Goal: Task Accomplishment & Management: Manage account settings

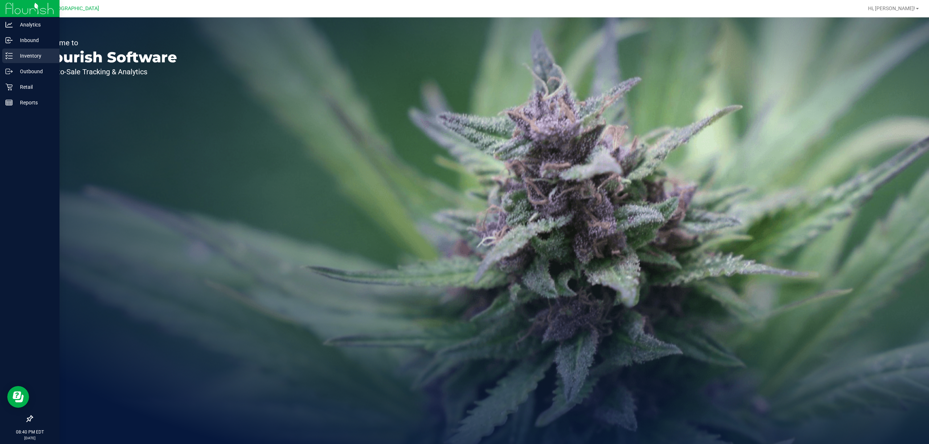
click at [24, 59] on p "Inventory" at bounding box center [35, 56] width 44 height 9
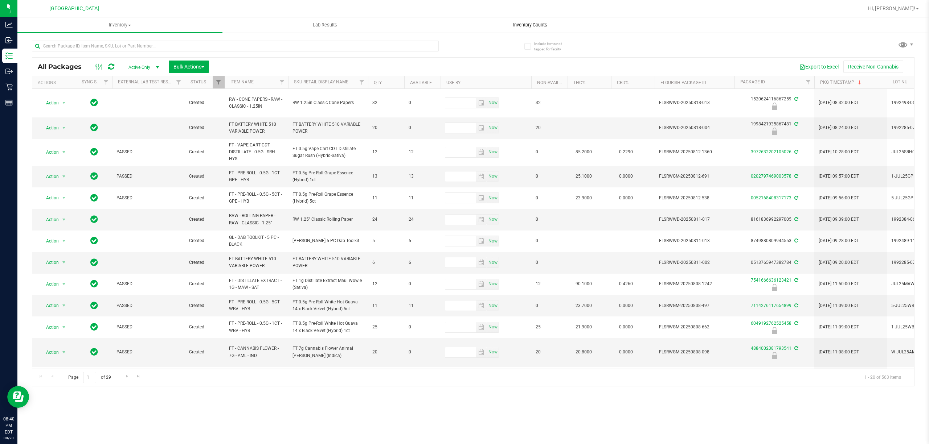
click at [519, 24] on span "Inventory Counts" at bounding box center [530, 25] width 54 height 7
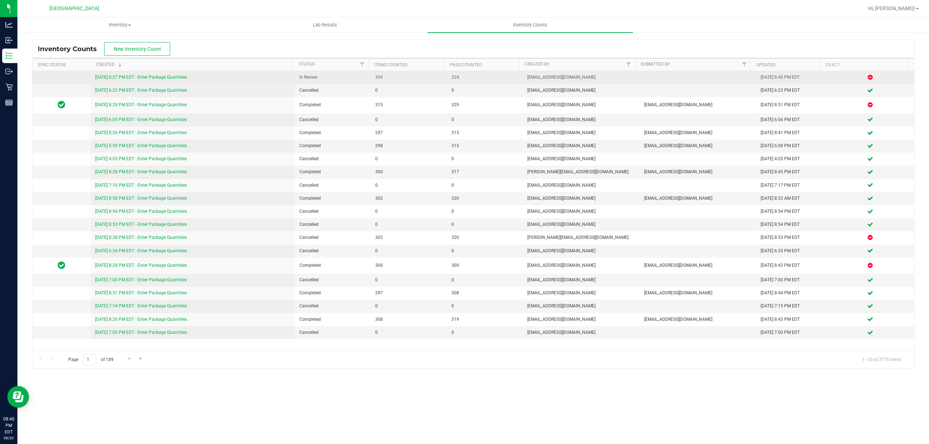
click at [172, 74] on td "[DATE] 8:27 PM EDT - Enter Package Quantities" at bounding box center [193, 77] width 204 height 13
click at [173, 76] on link "[DATE] 8:27 PM EDT - Enter Package Quantities" at bounding box center [141, 77] width 92 height 5
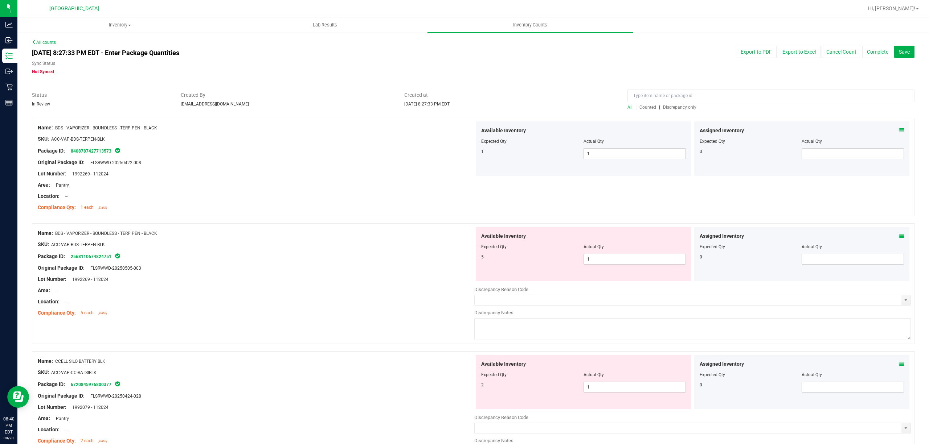
click at [678, 105] on span "Discrepancy only" at bounding box center [679, 107] width 33 height 5
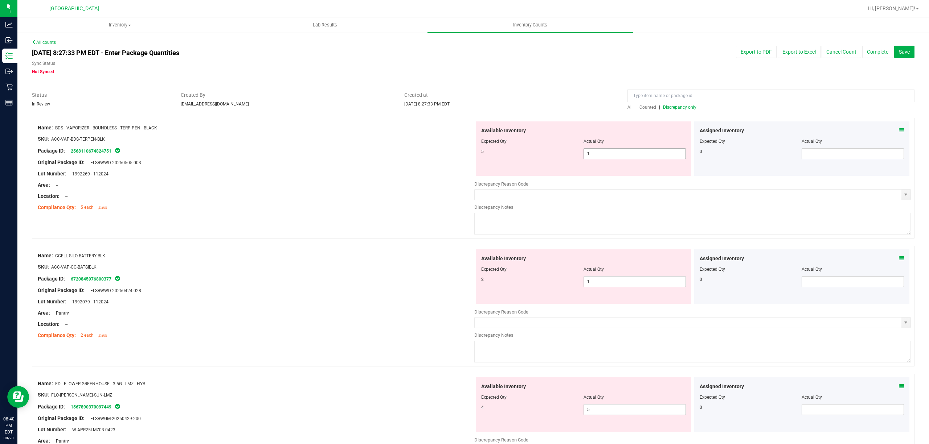
click at [607, 154] on span "1 1" at bounding box center [634, 153] width 102 height 11
click at [607, 154] on input "1" at bounding box center [635, 154] width 102 height 10
type input "5"
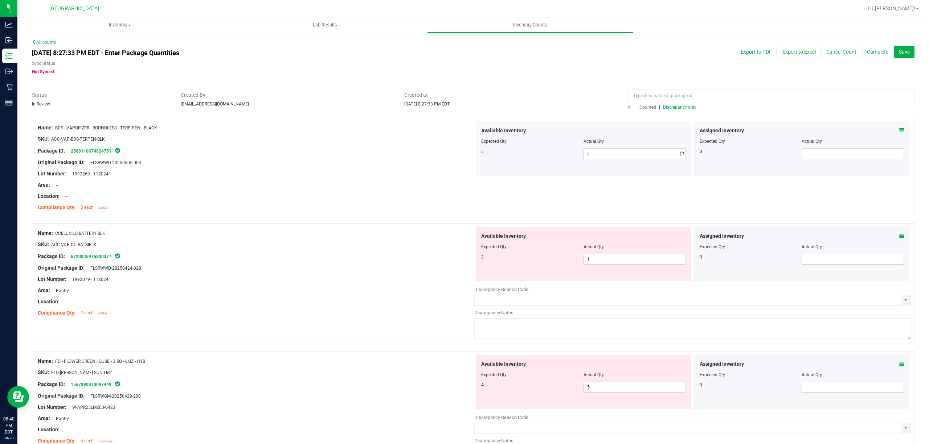
click at [387, 178] on div at bounding box center [256, 180] width 436 height 4
click at [611, 263] on span "1 1" at bounding box center [634, 259] width 102 height 11
click at [611, 263] on input "1" at bounding box center [635, 259] width 102 height 10
type input "2"
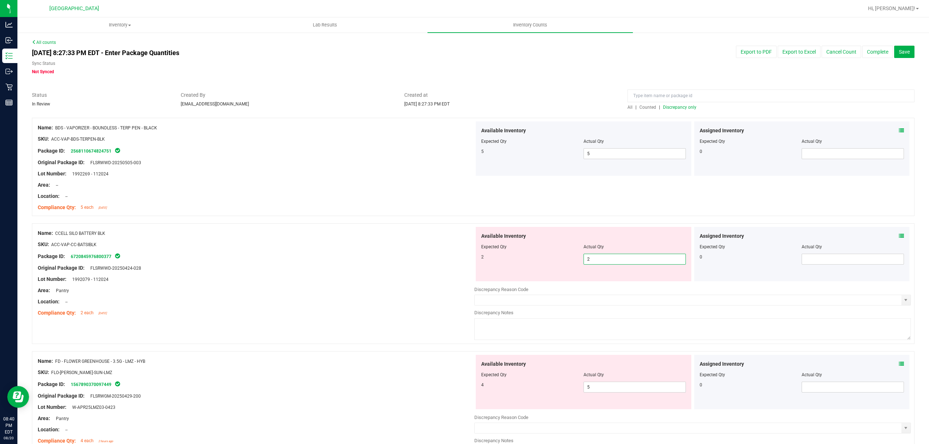
drag, startPoint x: 427, startPoint y: 251, endPoint x: 440, endPoint y: 256, distance: 13.9
click at [432, 253] on div "Name: CCELL SILO BATTERY BLK SKU: ACC-VAP-CC-BATSIBLK Package ID: 6720845976800…" at bounding box center [256, 273] width 436 height 93
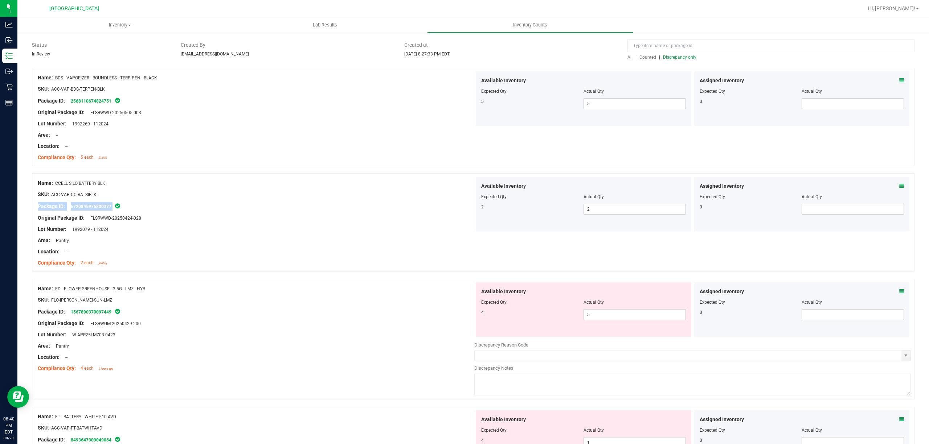
scroll to position [97, 0]
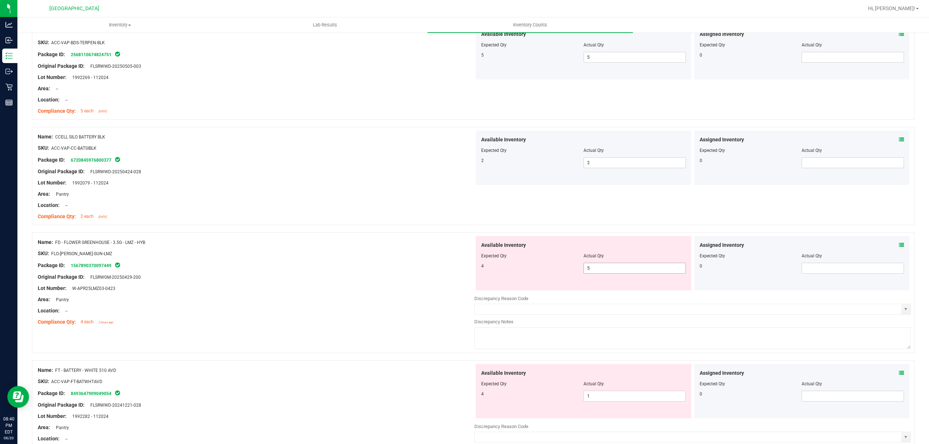
click at [591, 263] on span "5 5" at bounding box center [634, 268] width 102 height 11
click at [591, 263] on input "5" at bounding box center [635, 268] width 102 height 10
type input "4"
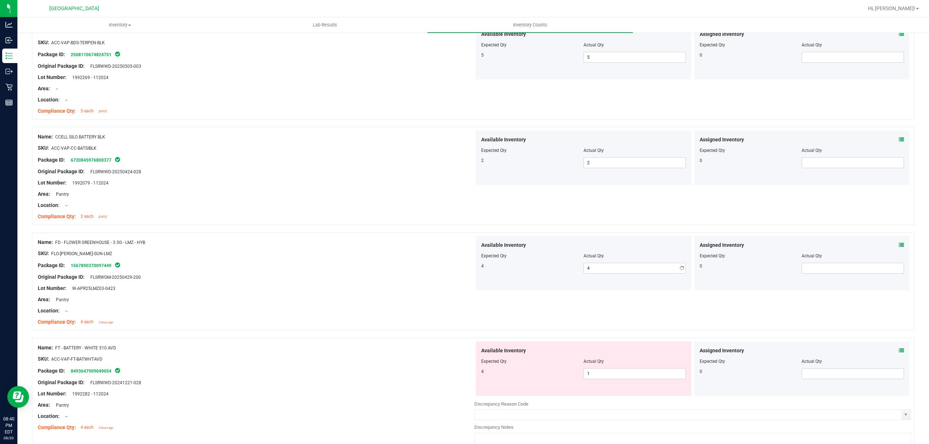
drag, startPoint x: 296, startPoint y: 263, endPoint x: 584, endPoint y: 258, distance: 287.8
click at [318, 260] on div "Name: FD - FLOWER GREENHOUSE - 3.5G - LMZ - HYB SKU: FLO-[PERSON_NAME]-SUN-LMZ …" at bounding box center [256, 282] width 436 height 93
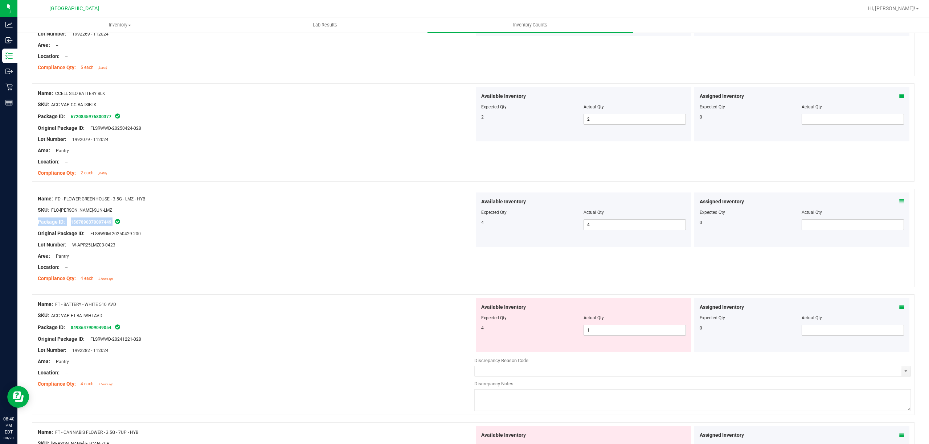
scroll to position [193, 0]
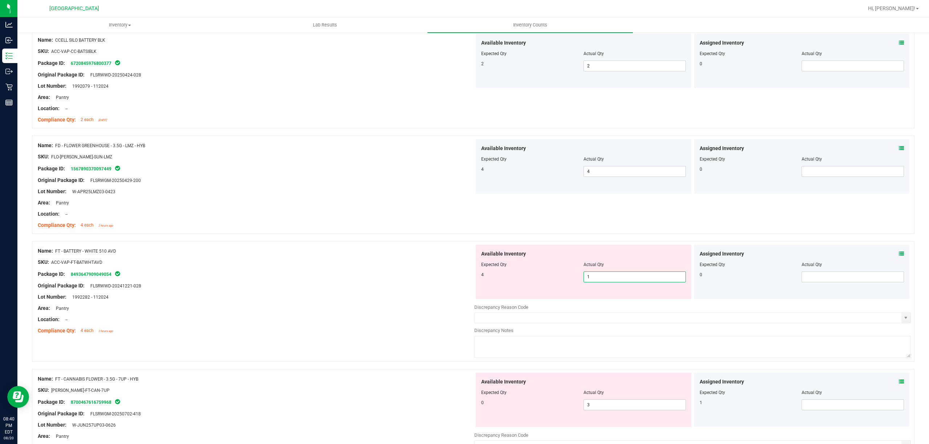
click at [598, 279] on span "1 1" at bounding box center [634, 277] width 102 height 11
click at [598, 279] on input "1" at bounding box center [635, 277] width 102 height 10
type input "4"
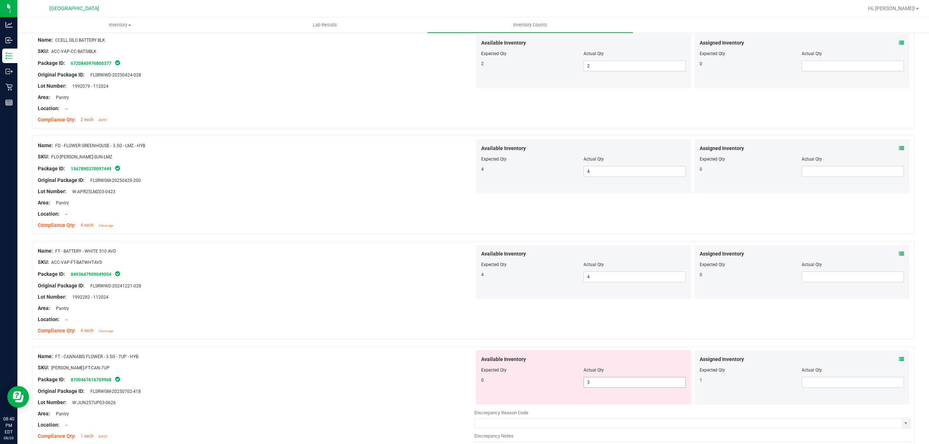
click at [612, 381] on span "3 3" at bounding box center [634, 382] width 102 height 11
click at [0, 0] on input "3" at bounding box center [0, 0] width 0 height 0
type input "0"
click at [285, 340] on div at bounding box center [473, 343] width 882 height 7
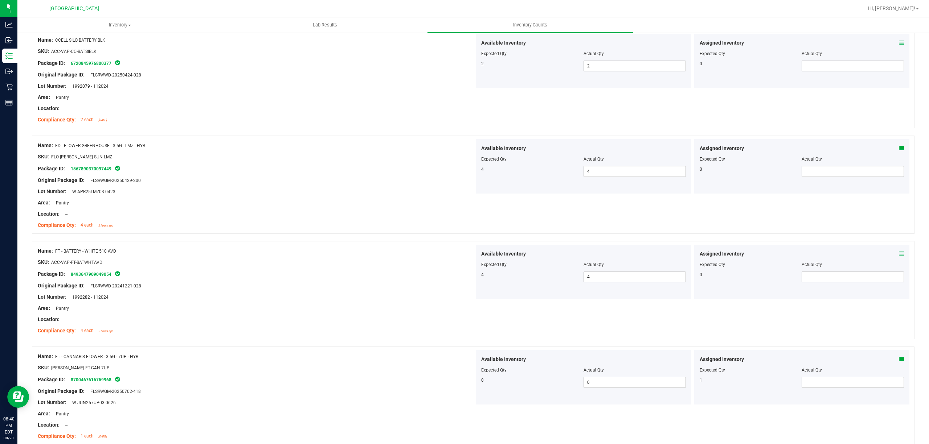
scroll to position [339, 0]
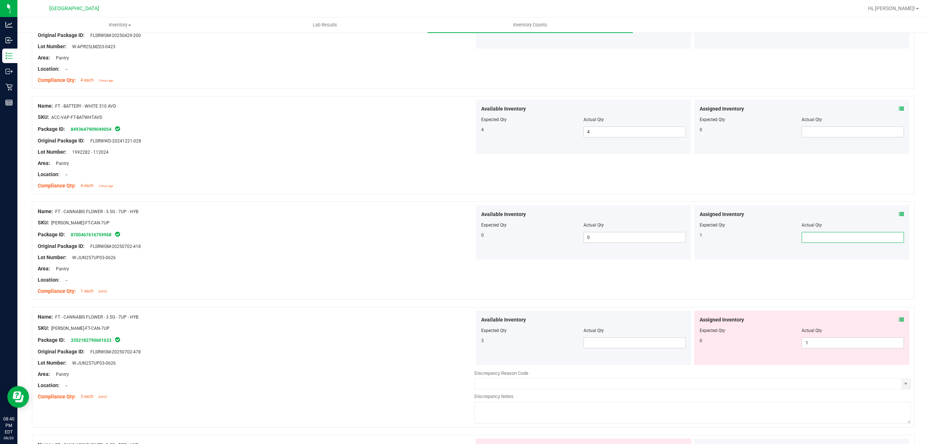
click at [813, 234] on span at bounding box center [852, 237] width 102 height 11
type input "1"
drag, startPoint x: 434, startPoint y: 263, endPoint x: 446, endPoint y: 263, distance: 12.0
click at [440, 263] on div at bounding box center [256, 264] width 436 height 4
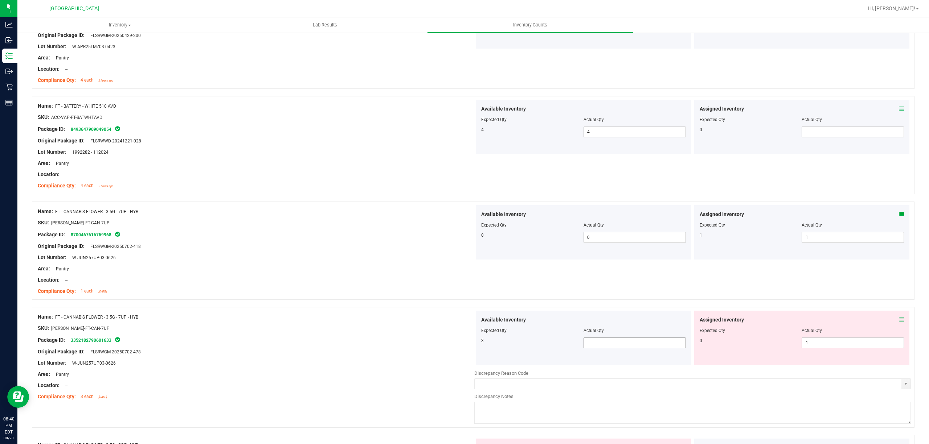
click at [607, 344] on span at bounding box center [634, 343] width 102 height 11
click at [607, 344] on input "text" at bounding box center [635, 343] width 102 height 10
type input "3"
drag, startPoint x: 340, startPoint y: 312, endPoint x: 802, endPoint y: 312, distance: 462.2
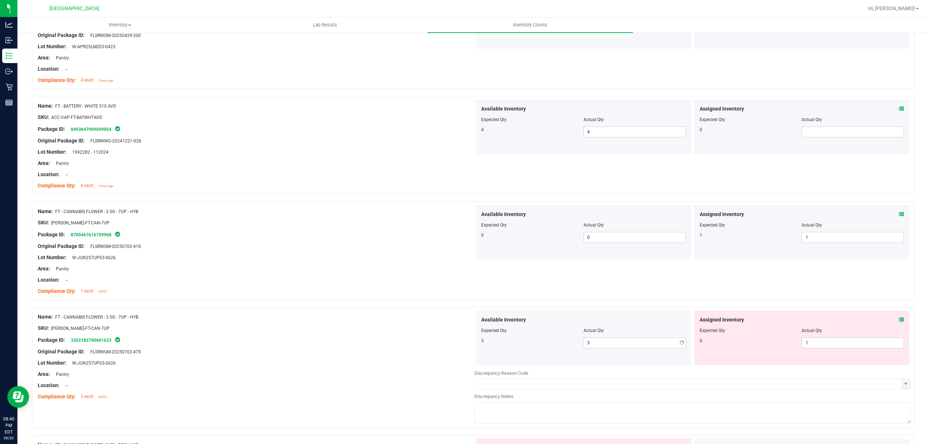
click at [343, 312] on div "Name: FT - CANNABIS FLOWER - 3.5G - 7UP - HYB SKU: [PERSON_NAME]-FT-CAN-7UP Pac…" at bounding box center [256, 357] width 436 height 93
click at [821, 346] on span "1 1" at bounding box center [852, 343] width 102 height 11
click at [821, 346] on input "1" at bounding box center [853, 343] width 102 height 10
type input "2"
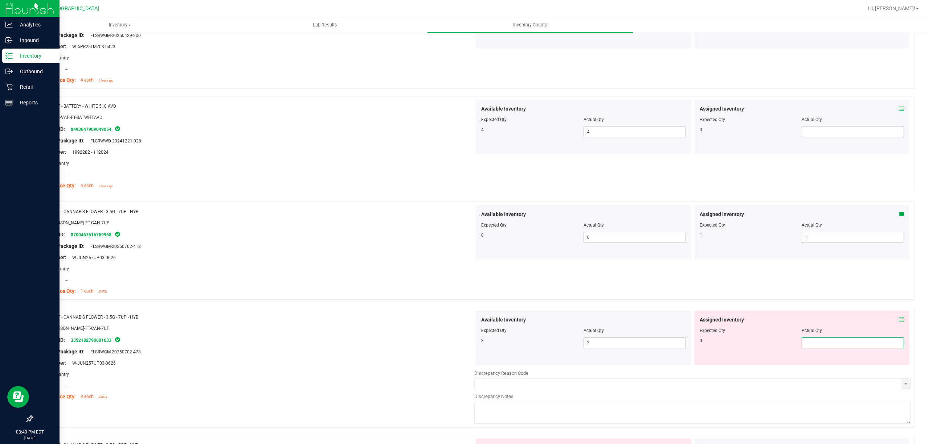
type input "0"
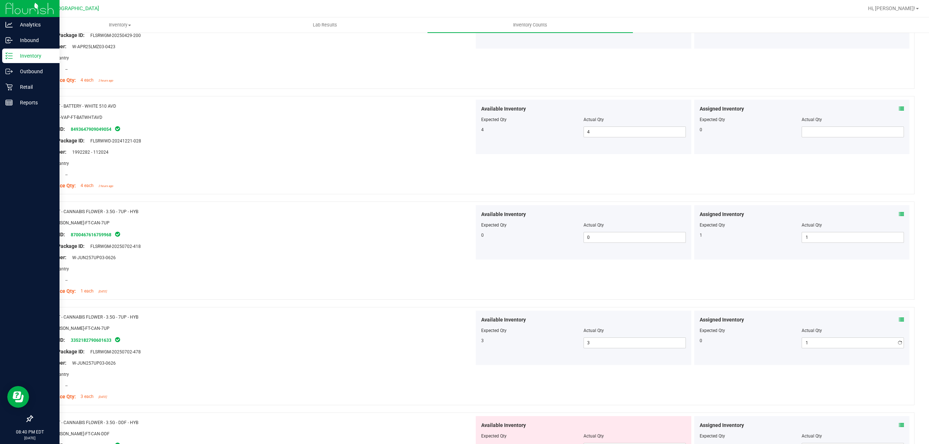
type input "0"
drag, startPoint x: 15, startPoint y: 260, endPoint x: 383, endPoint y: 250, distance: 368.4
click at [20, 259] on div at bounding box center [30, 261] width 60 height 301
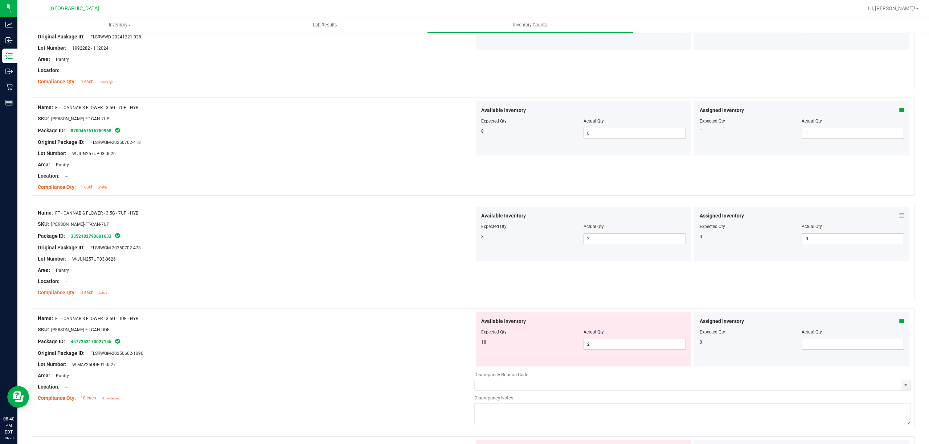
scroll to position [532, 0]
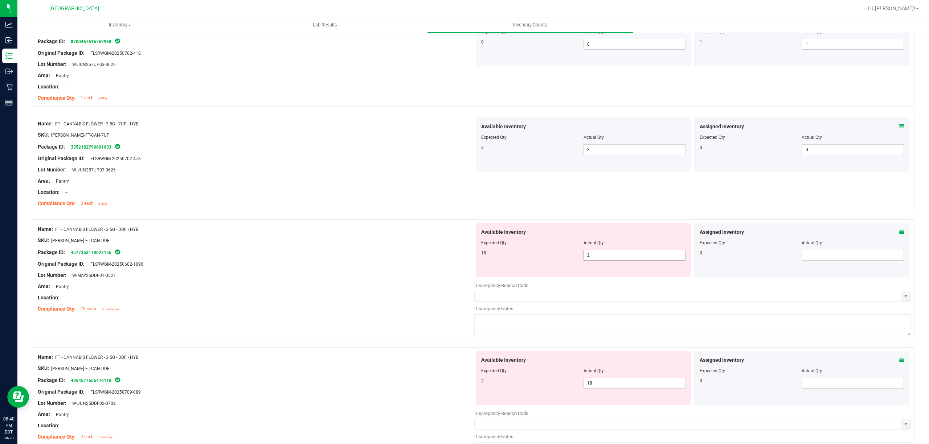
click at [613, 257] on span "2 2" at bounding box center [634, 255] width 102 height 11
click at [613, 257] on input "2" at bounding box center [635, 255] width 102 height 10
type input "18"
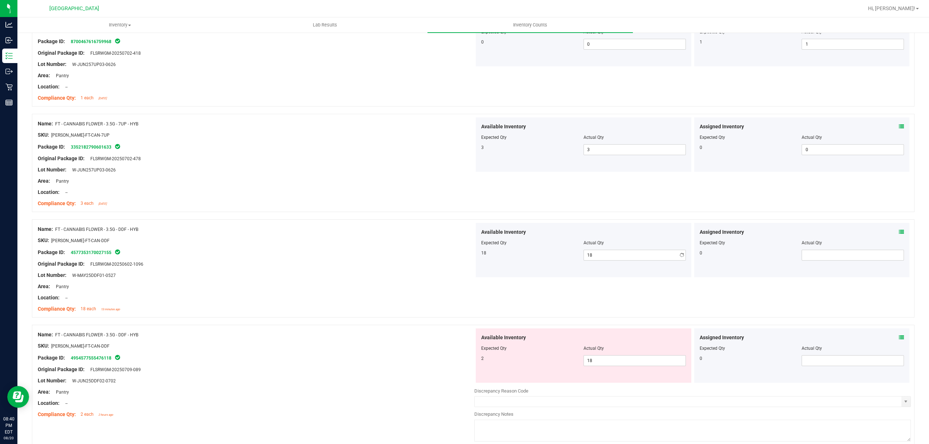
drag, startPoint x: 231, startPoint y: 273, endPoint x: 485, endPoint y: 319, distance: 258.4
click at [237, 273] on div "Lot Number: W-MAY25DDF01-0527" at bounding box center [256, 276] width 436 height 8
click at [604, 359] on span "18 18" at bounding box center [634, 361] width 102 height 11
click at [604, 359] on input "18" at bounding box center [635, 361] width 102 height 10
type input "2"
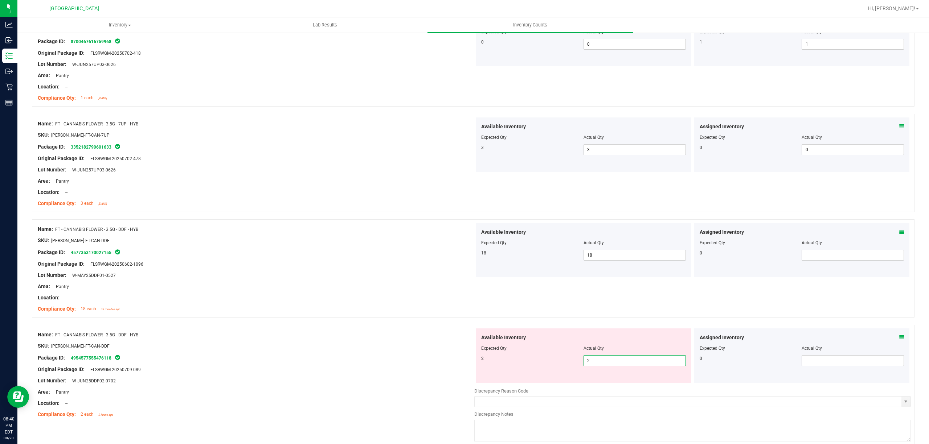
type input "2"
click at [481, 354] on div at bounding box center [583, 354] width 205 height 4
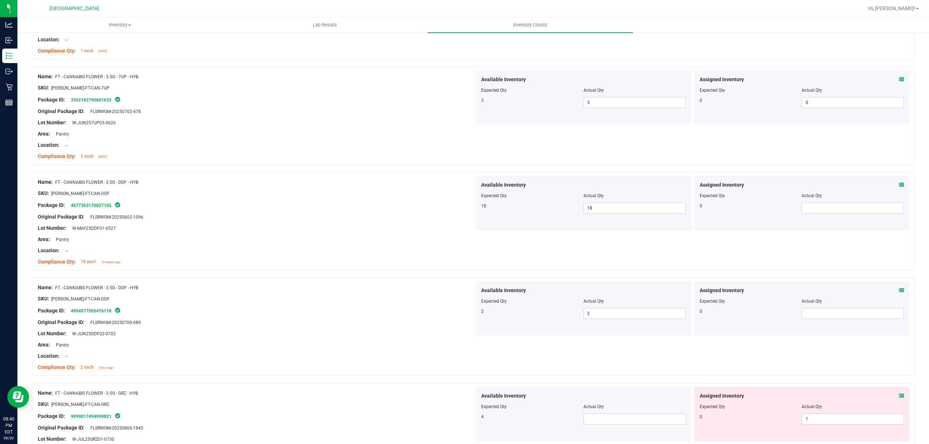
scroll to position [677, 0]
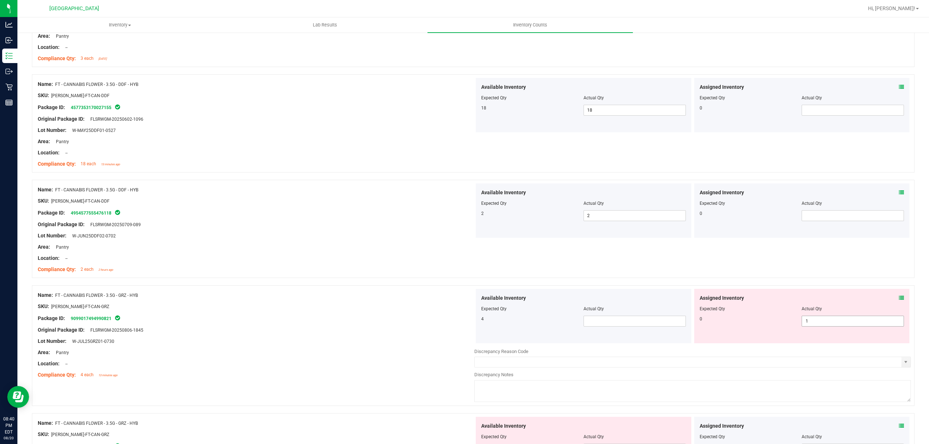
click at [822, 321] on span "1 1" at bounding box center [852, 321] width 102 height 11
click at [822, 321] on input "1" at bounding box center [853, 321] width 102 height 10
type input "0"
click at [231, 325] on div at bounding box center [256, 325] width 436 height 4
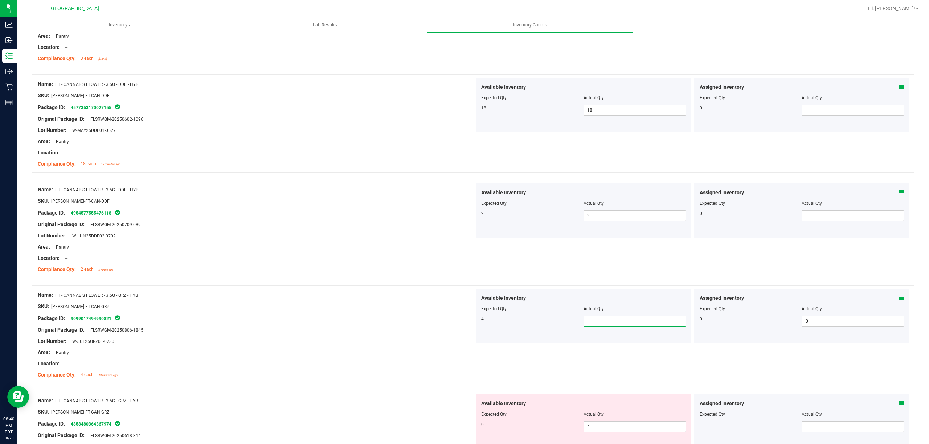
click at [583, 322] on span at bounding box center [634, 321] width 102 height 11
click at [584, 322] on input "text" at bounding box center [635, 321] width 102 height 10
type input "4"
click at [300, 322] on div "Package ID: 9099017494990821" at bounding box center [256, 318] width 436 height 9
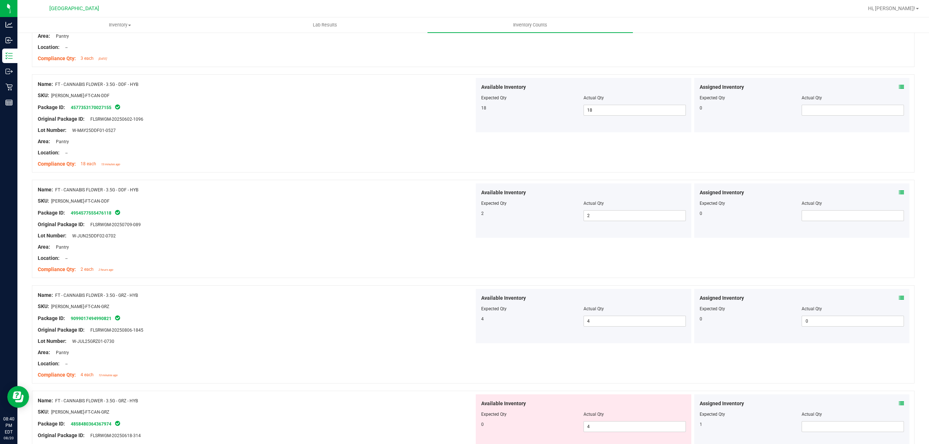
scroll to position [822, 0]
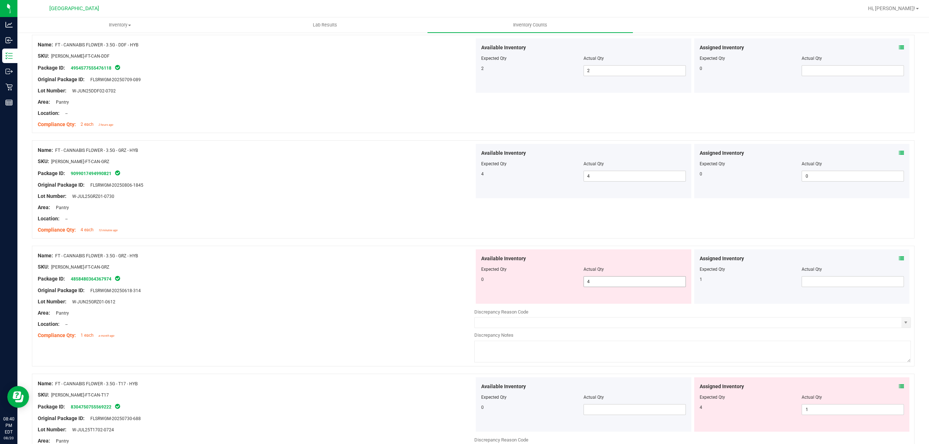
click at [606, 283] on span "4 4" at bounding box center [634, 281] width 102 height 11
click at [606, 283] on input "4" at bounding box center [635, 282] width 102 height 10
type input "0"
drag, startPoint x: 422, startPoint y: 283, endPoint x: 755, endPoint y: 270, distance: 333.7
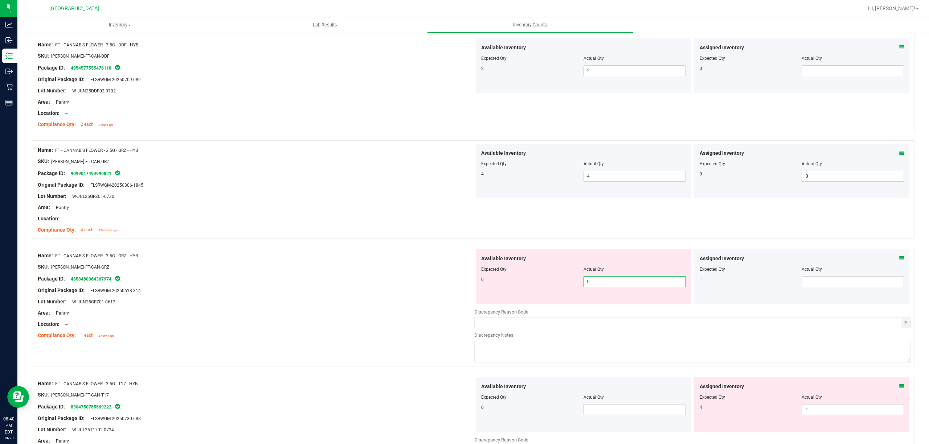
click at [428, 282] on div "Package ID: 4858480364367974" at bounding box center [256, 279] width 436 height 9
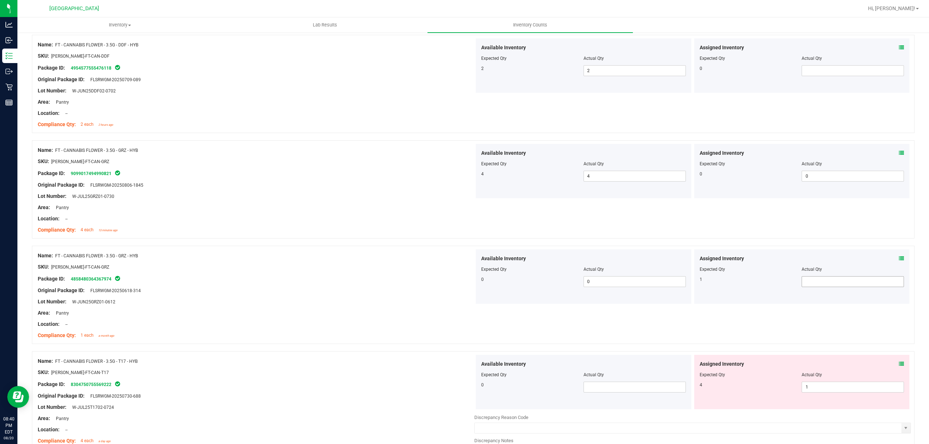
click at [838, 284] on span at bounding box center [852, 281] width 102 height 11
type input "1"
click at [251, 286] on div at bounding box center [256, 285] width 436 height 4
click at [812, 391] on span "1 1" at bounding box center [852, 387] width 102 height 11
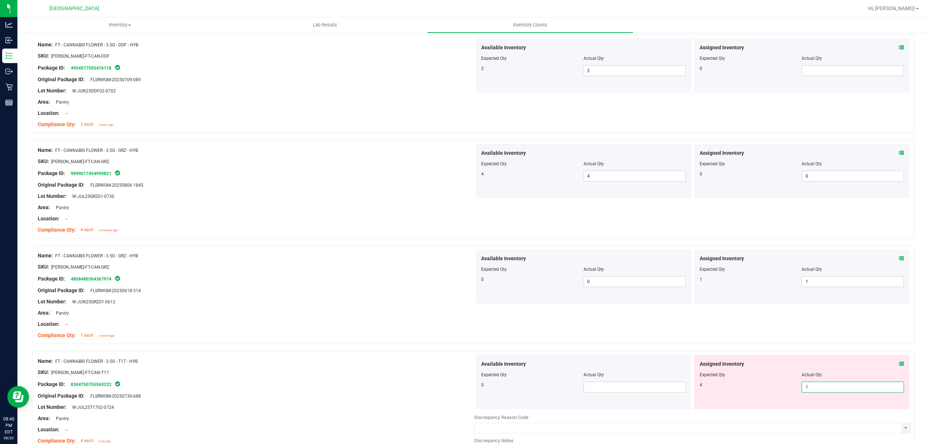
click at [812, 391] on input "1" at bounding box center [853, 387] width 102 height 10
type input "04"
type input "4"
click at [494, 377] on span "Expected Qty" at bounding box center [493, 375] width 25 height 5
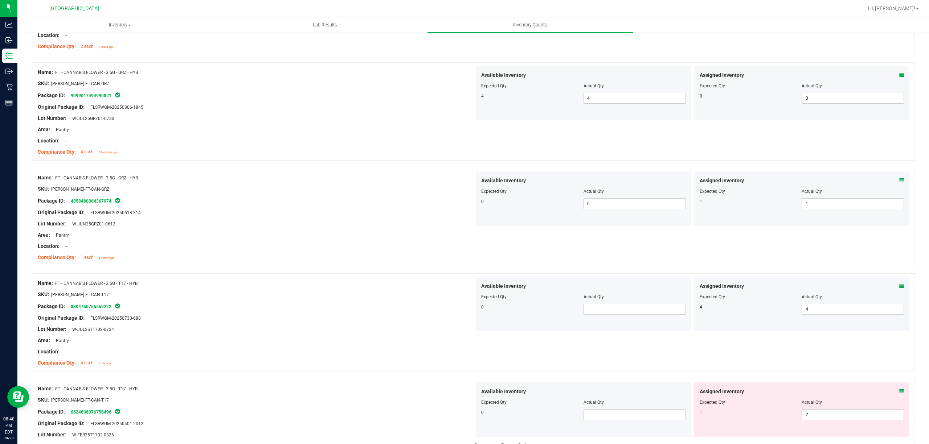
scroll to position [967, 0]
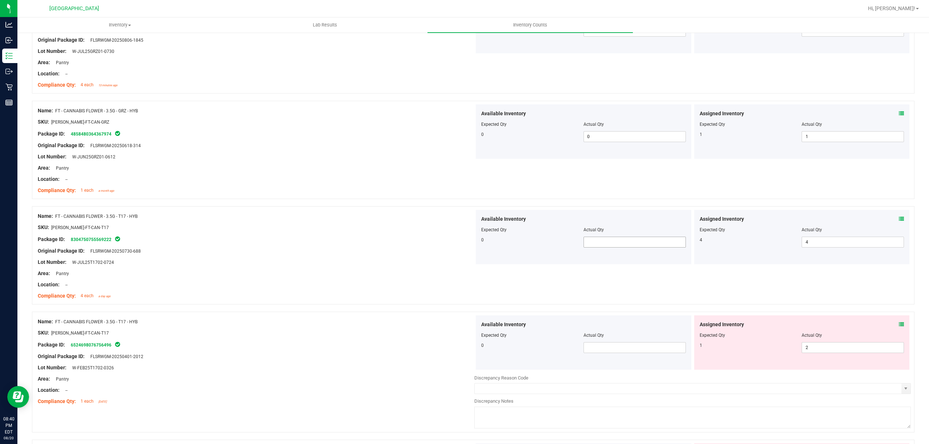
click at [589, 247] on span at bounding box center [634, 242] width 102 height 11
type input "0"
drag, startPoint x: 339, startPoint y: 277, endPoint x: 672, endPoint y: 334, distance: 338.6
click at [340, 278] on div "Area: Pantry" at bounding box center [256, 274] width 436 height 8
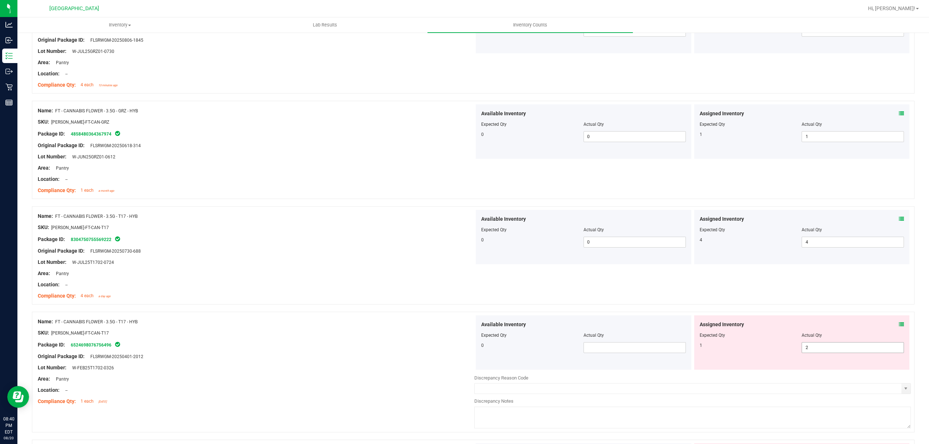
click at [825, 350] on span "2 2" at bounding box center [852, 348] width 102 height 11
click at [825, 350] on input "2" at bounding box center [853, 348] width 102 height 10
type input "1"
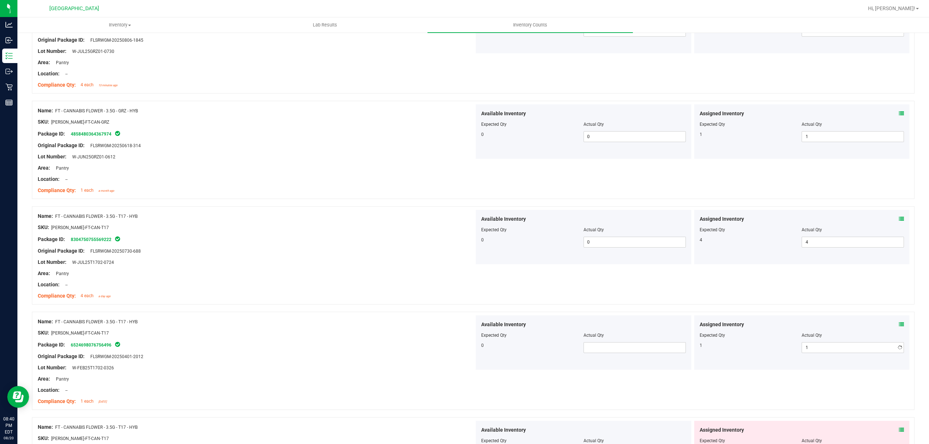
click at [612, 339] on div "Actual Qty" at bounding box center [634, 335] width 102 height 7
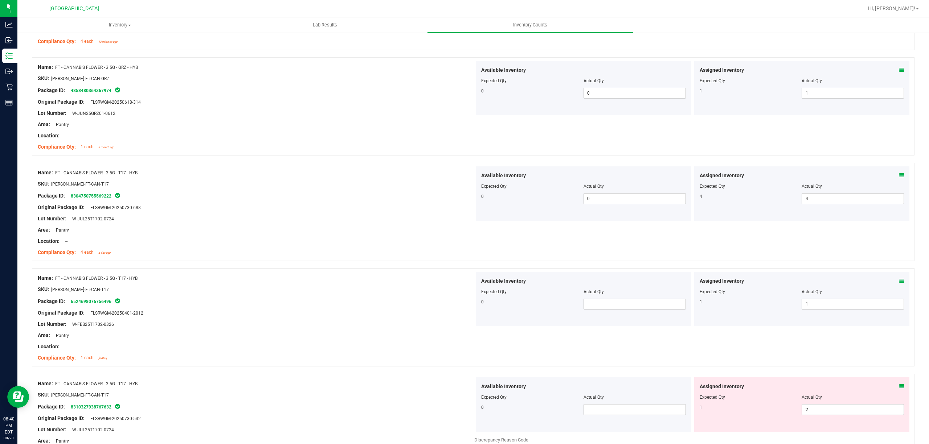
scroll to position [1112, 0]
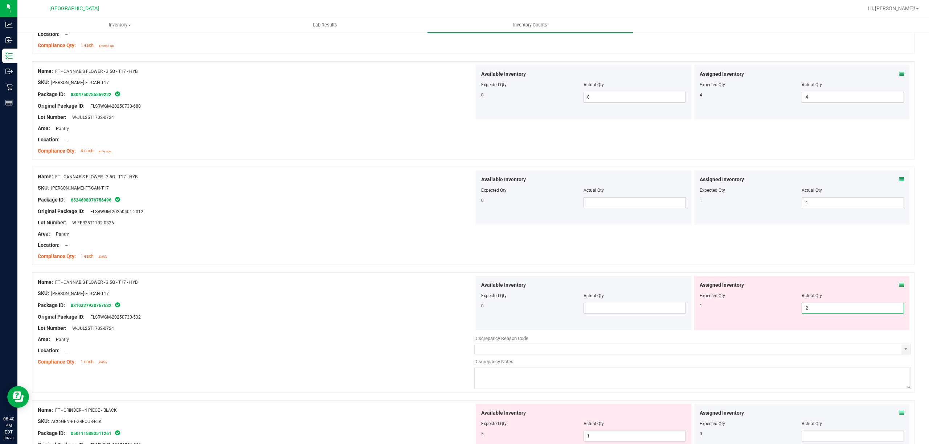
click at [836, 307] on span "2 2" at bounding box center [852, 308] width 102 height 11
click at [836, 307] on input "2" at bounding box center [853, 308] width 102 height 10
type input "1"
click at [378, 313] on div at bounding box center [256, 312] width 436 height 4
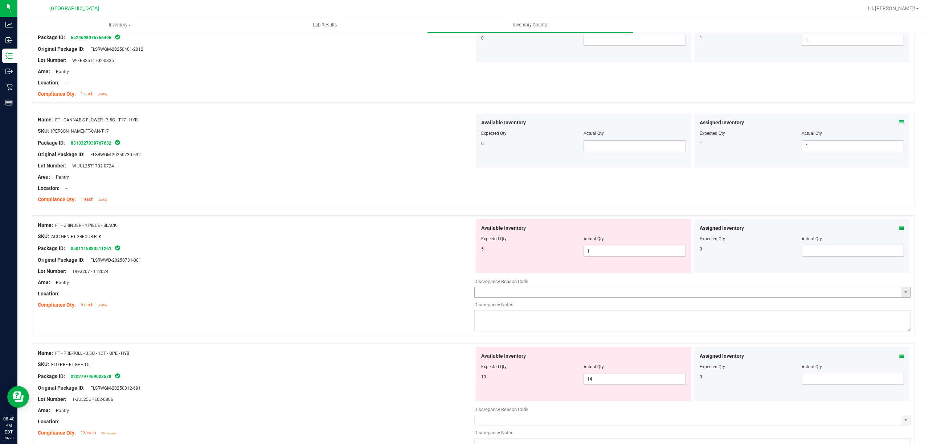
scroll to position [1306, 0]
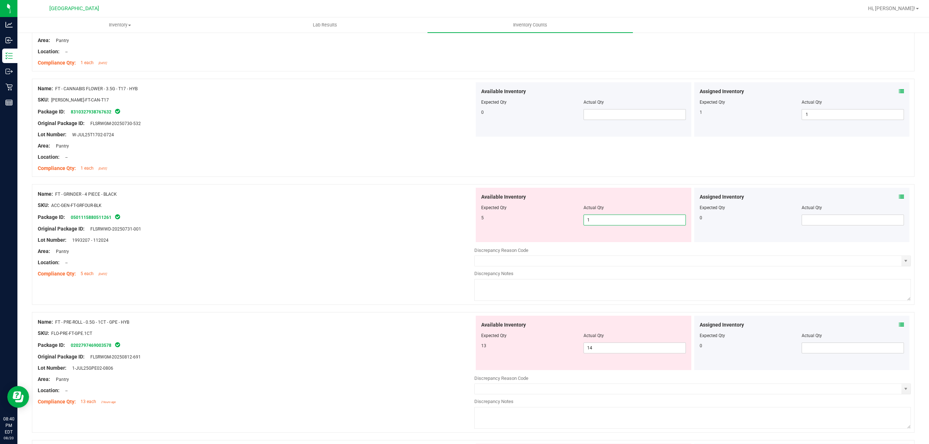
click at [603, 221] on span "1 1" at bounding box center [634, 220] width 102 height 11
click at [603, 221] on input "1" at bounding box center [635, 220] width 102 height 10
type input "5"
drag, startPoint x: 360, startPoint y: 221, endPoint x: 533, endPoint y: 293, distance: 187.5
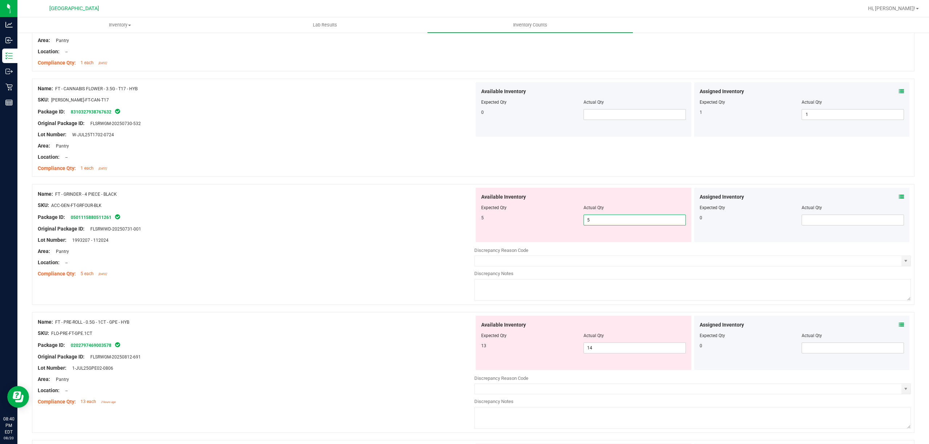
click at [361, 221] on div "Package ID: 0501115880511261" at bounding box center [256, 217] width 436 height 9
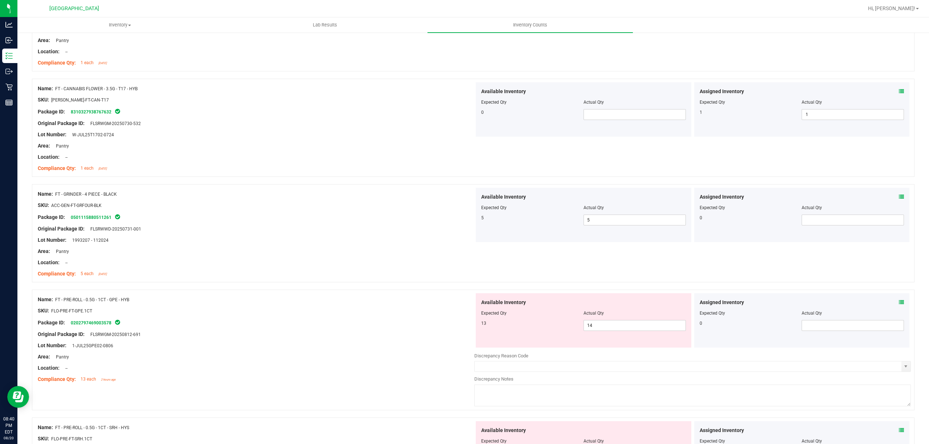
click at [606, 320] on div at bounding box center [583, 319] width 205 height 4
click at [607, 324] on span "14 14" at bounding box center [634, 325] width 102 height 11
click at [607, 324] on input "14" at bounding box center [635, 326] width 102 height 10
type input "12"
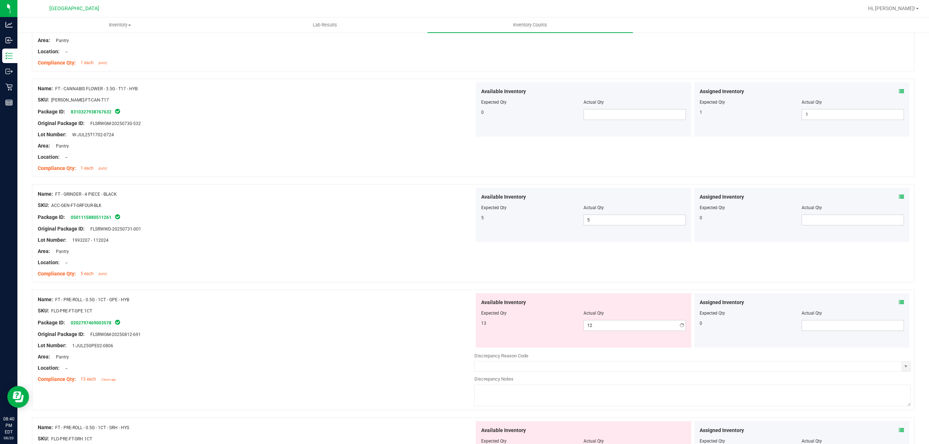
click at [436, 325] on div "Package ID: 0202797469003578" at bounding box center [256, 323] width 436 height 9
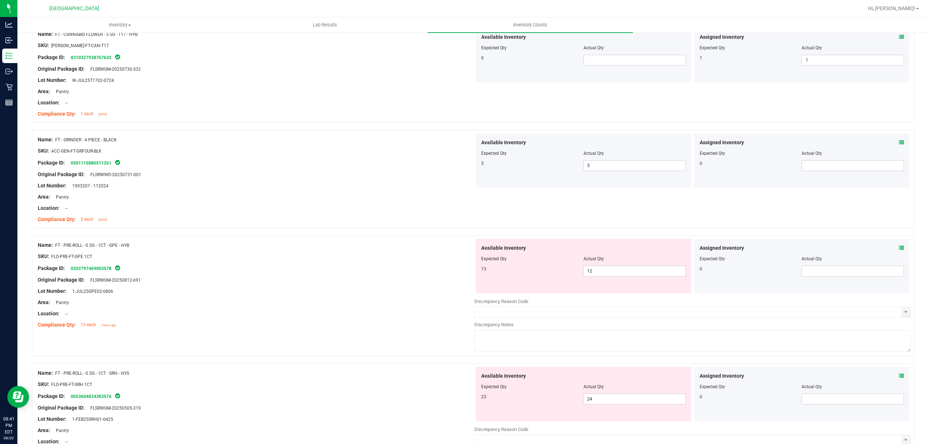
scroll to position [1451, 0]
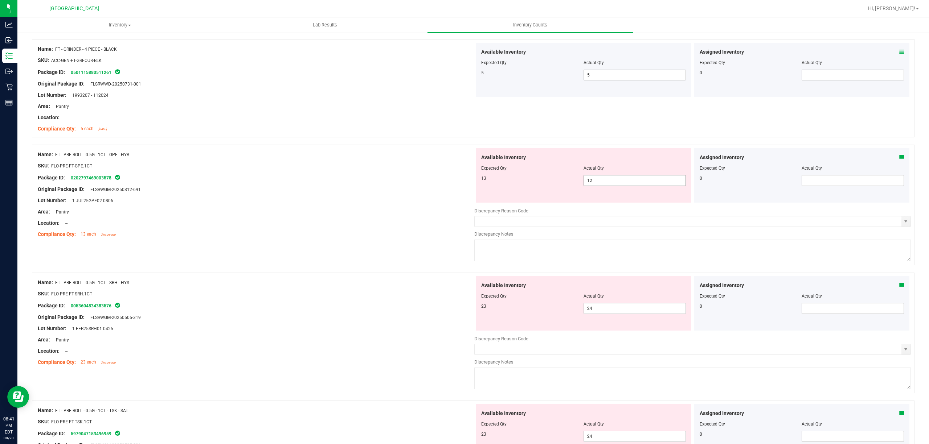
click at [609, 181] on span "12 12" at bounding box center [634, 180] width 102 height 11
click at [609, 181] on input "1" at bounding box center [635, 181] width 102 height 10
type input "13"
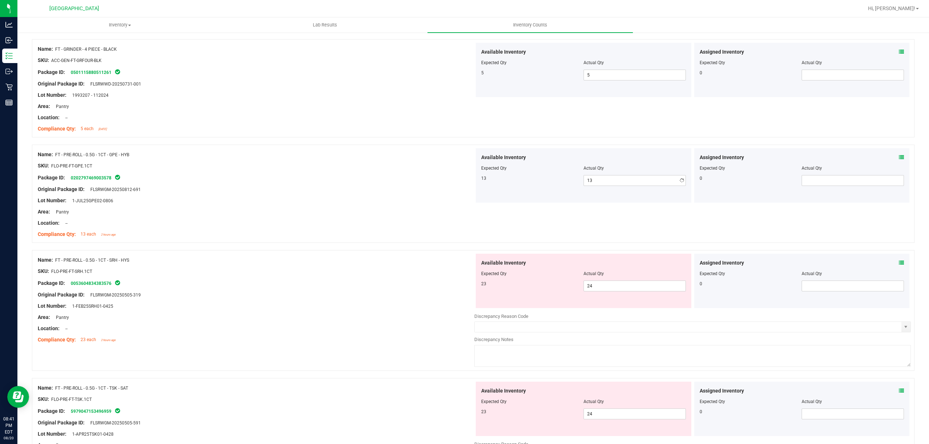
drag, startPoint x: 485, startPoint y: 197, endPoint x: 621, endPoint y: 304, distance: 173.6
click at [485, 198] on div "Available Inventory Expected Qty Actual Qty 13 13 13" at bounding box center [584, 175] width 216 height 54
click at [616, 291] on span "24 24" at bounding box center [634, 286] width 102 height 11
click at [616, 291] on input "24" at bounding box center [635, 286] width 102 height 10
type input "23"
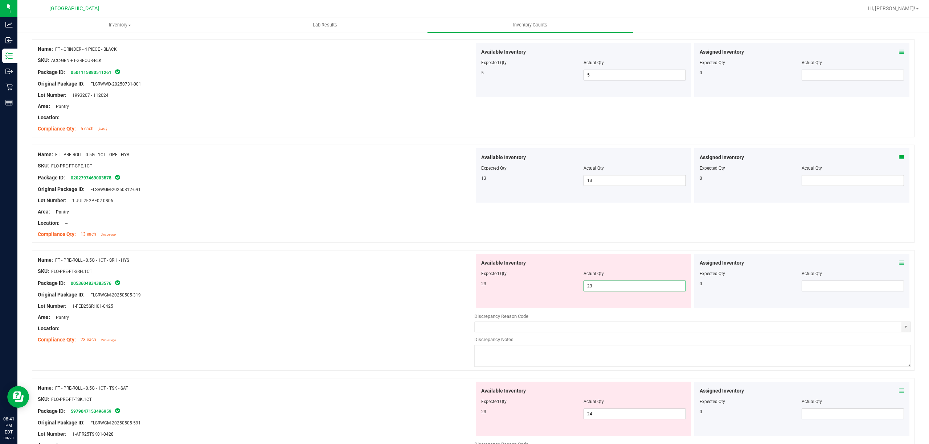
type input "23"
click at [456, 288] on div "Package ID: 0053604834383576" at bounding box center [256, 283] width 436 height 9
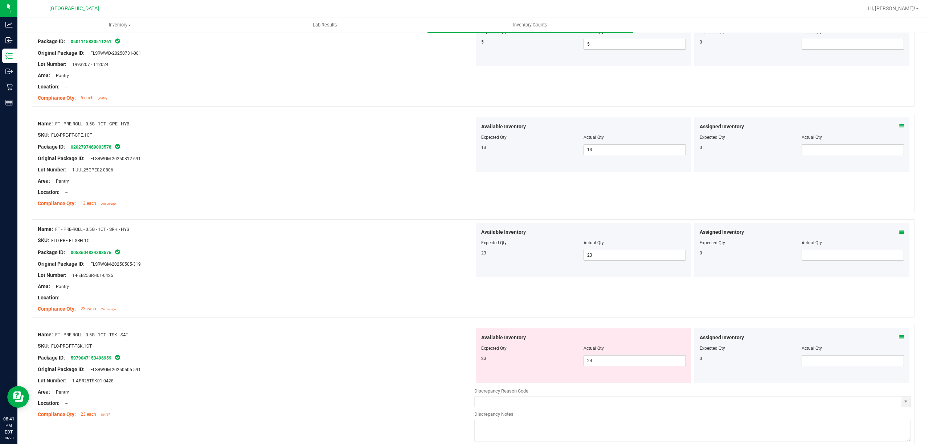
scroll to position [1500, 0]
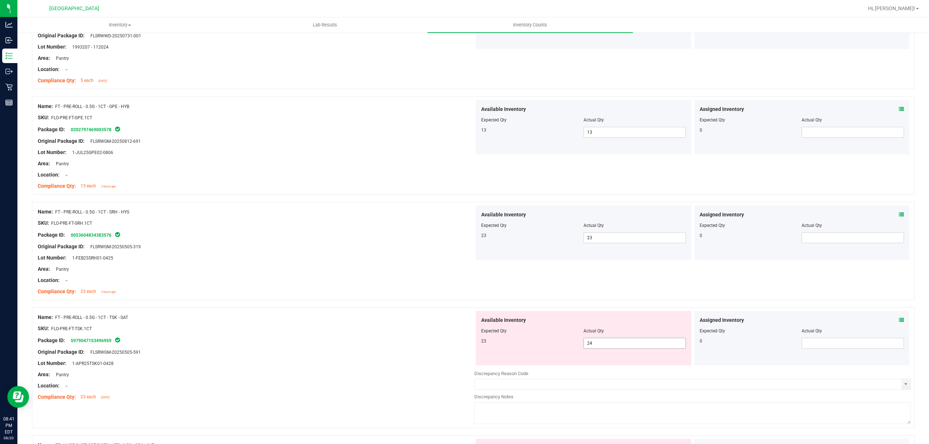
click at [599, 346] on span "24 24" at bounding box center [634, 343] width 102 height 11
click at [599, 346] on input "24" at bounding box center [635, 344] width 102 height 10
type input "23"
click at [447, 368] on div "Lot Number: 1-APR25TSK01-0428" at bounding box center [256, 364] width 436 height 8
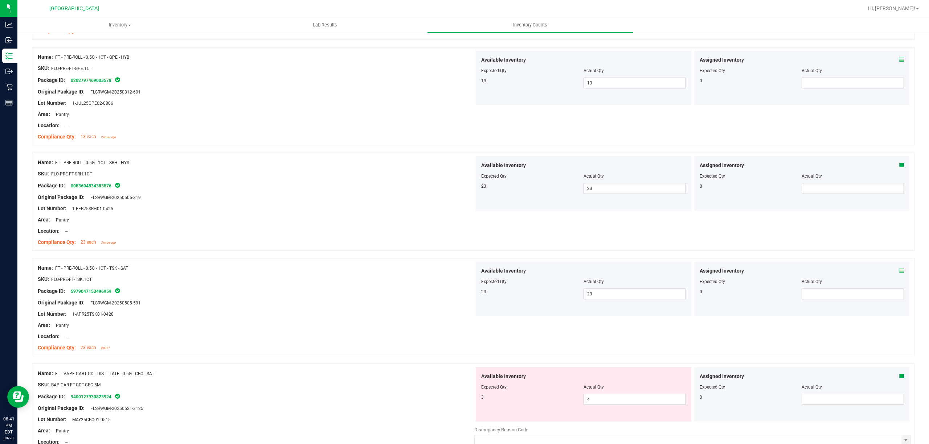
scroll to position [1645, 0]
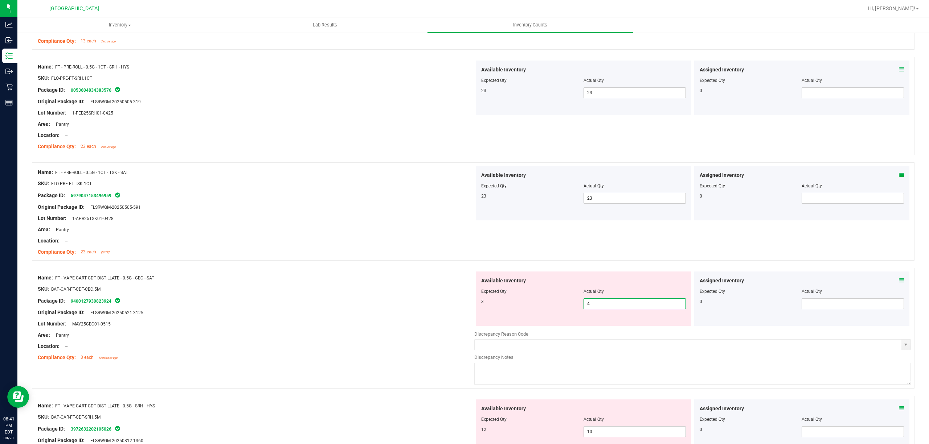
click at [612, 308] on span "4 4" at bounding box center [634, 304] width 102 height 11
click at [612, 308] on input "4" at bounding box center [635, 304] width 102 height 10
type input "3"
drag, startPoint x: 542, startPoint y: 308, endPoint x: 555, endPoint y: 308, distance: 13.4
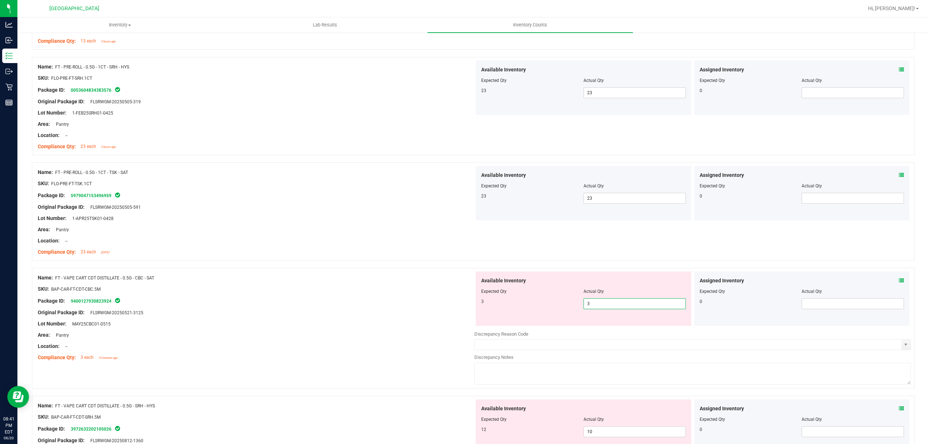
click at [543, 305] on div "3" at bounding box center [532, 302] width 102 height 7
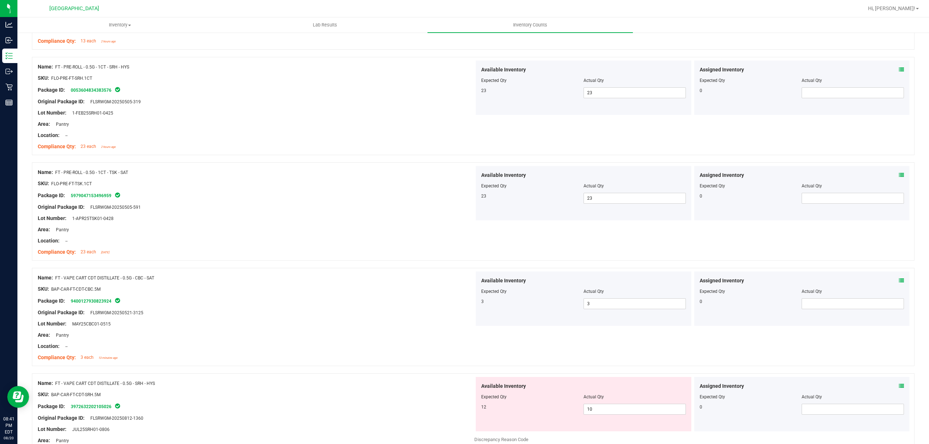
scroll to position [1742, 0]
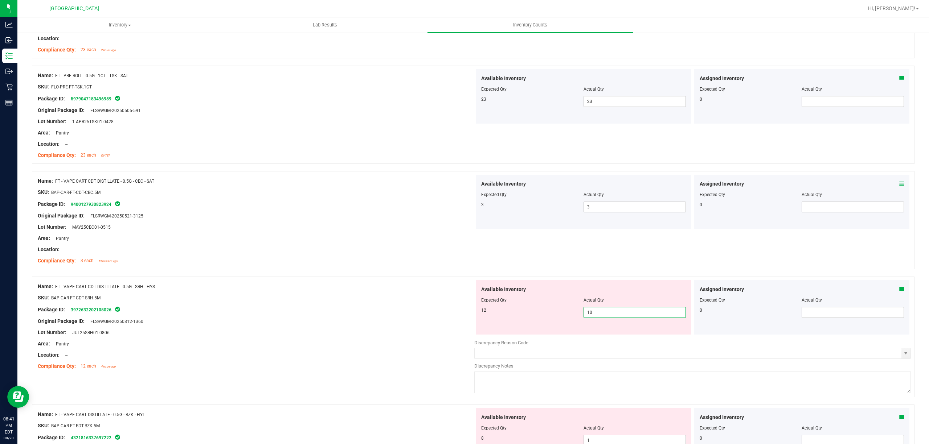
click at [605, 315] on span "10 10" at bounding box center [634, 312] width 102 height 11
click at [605, 315] on input "10" at bounding box center [635, 313] width 102 height 10
type input "12"
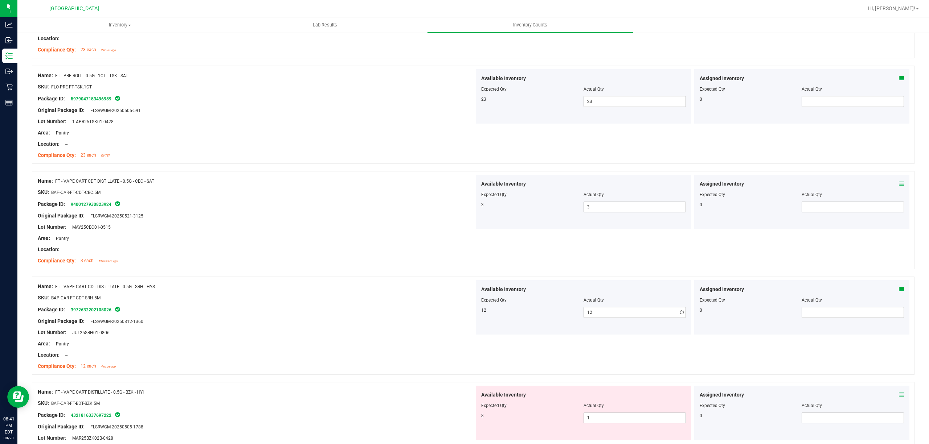
drag, startPoint x: 541, startPoint y: 327, endPoint x: 613, endPoint y: 328, distance: 72.2
click at [555, 327] on div "Available Inventory Expected Qty Actual Qty 12 12 12" at bounding box center [584, 307] width 216 height 54
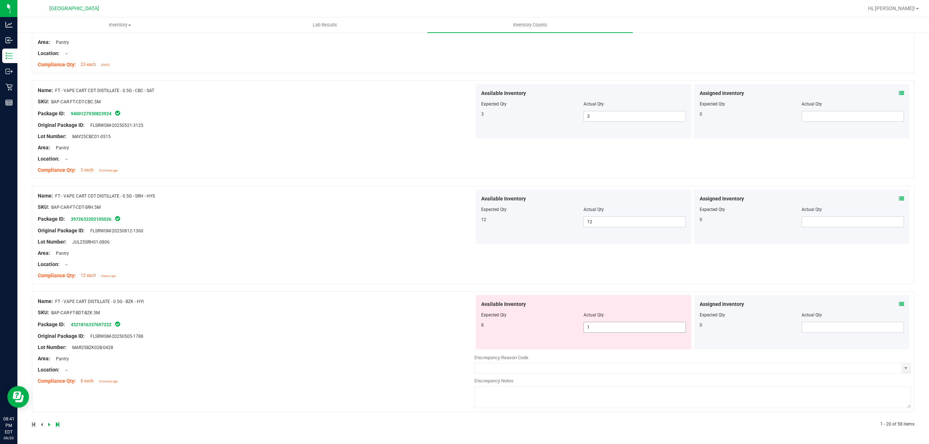
scroll to position [1837, 0]
click at [607, 321] on div at bounding box center [583, 321] width 205 height 4
click at [606, 327] on span "1 1" at bounding box center [634, 327] width 102 height 11
click at [606, 327] on input "1" at bounding box center [635, 328] width 102 height 10
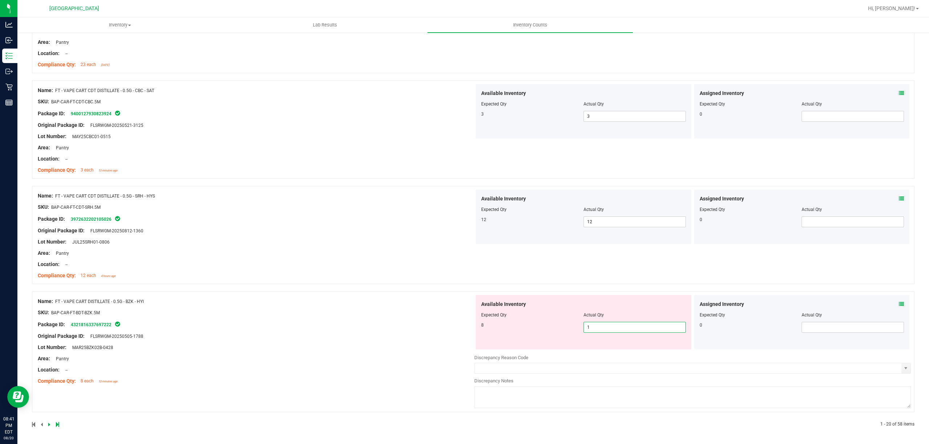
type input "8"
click at [365, 327] on div "Name: FT - VAPE CART DISTILLATE - 0.5G - BZK - HYI SKU: BAP-CAR-FT-BDT-BZK.5M P…" at bounding box center [256, 341] width 436 height 93
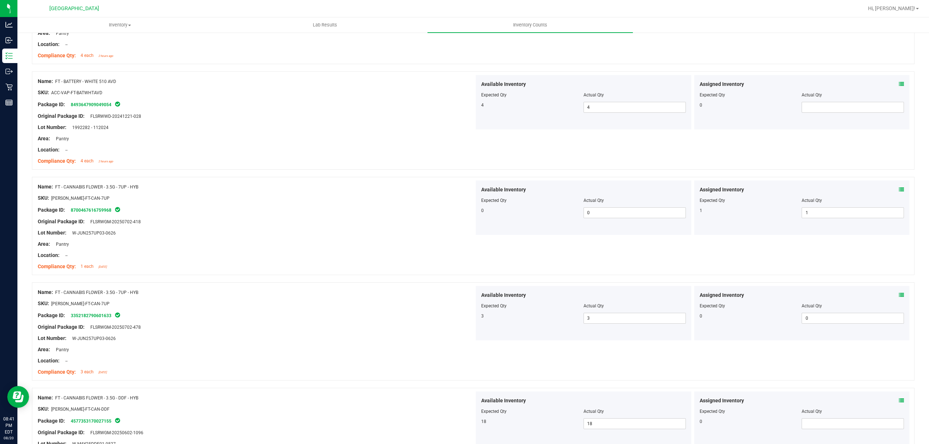
scroll to position [0, 0]
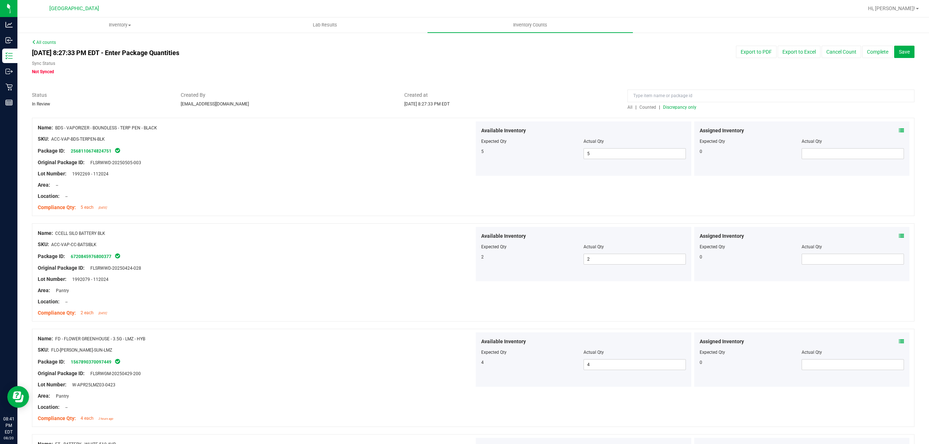
click at [676, 107] on span "Discrepancy only" at bounding box center [679, 107] width 33 height 5
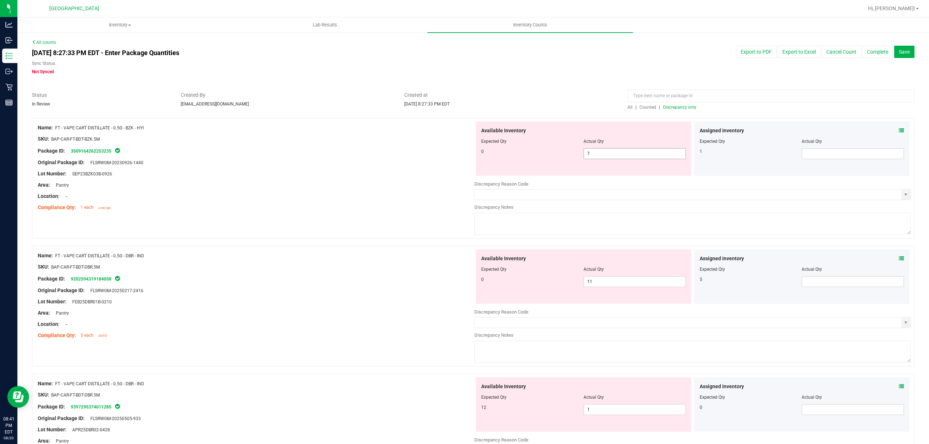
click at [602, 153] on span "7 7" at bounding box center [634, 153] width 102 height 11
click at [602, 153] on input "7" at bounding box center [635, 154] width 102 height 10
type input "0"
drag, startPoint x: 476, startPoint y: 162, endPoint x: 536, endPoint y: 156, distance: 59.8
click at [476, 161] on div "Available Inventory Expected Qty Actual Qty 0 7 0" at bounding box center [584, 149] width 216 height 54
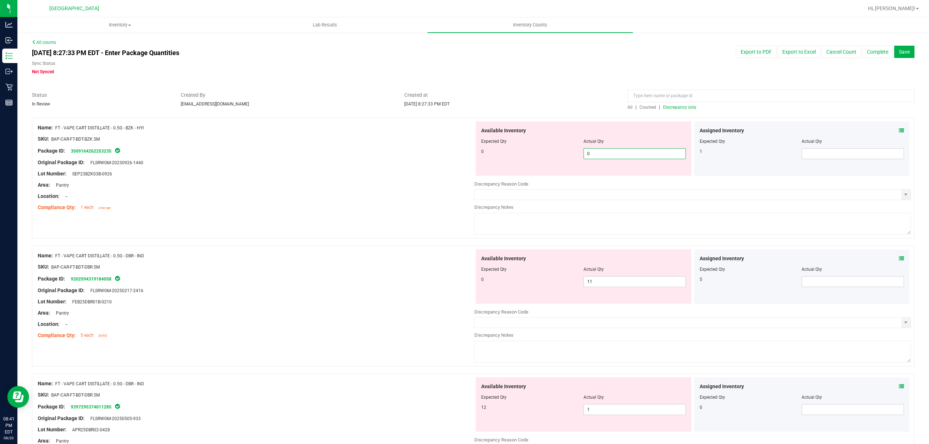
type input "0"
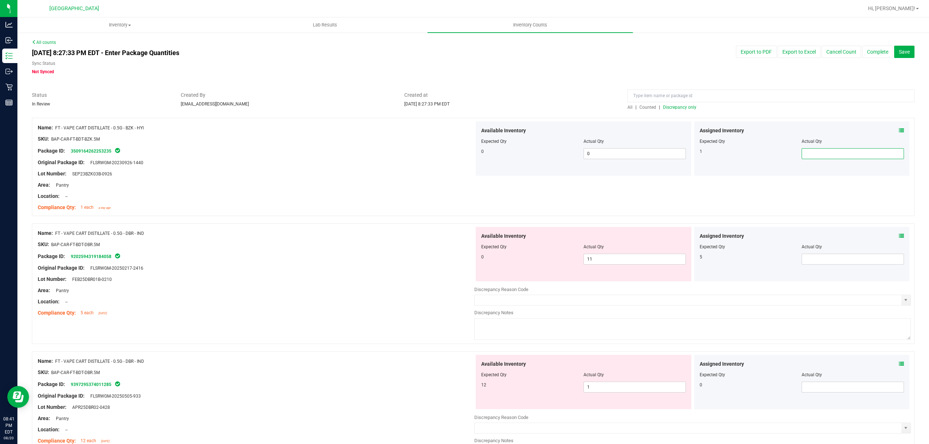
click at [821, 153] on span at bounding box center [852, 153] width 102 height 11
type input "1"
click at [303, 157] on div at bounding box center [256, 157] width 436 height 4
click at [605, 264] on span "11 11" at bounding box center [634, 259] width 102 height 11
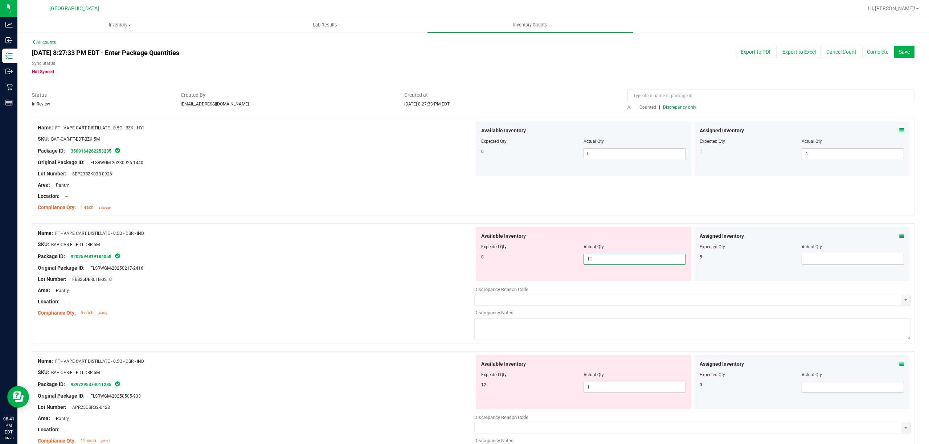
click at [605, 264] on input "11" at bounding box center [635, 259] width 102 height 10
type input "0"
click at [482, 247] on span "Expected Qty" at bounding box center [493, 247] width 25 height 5
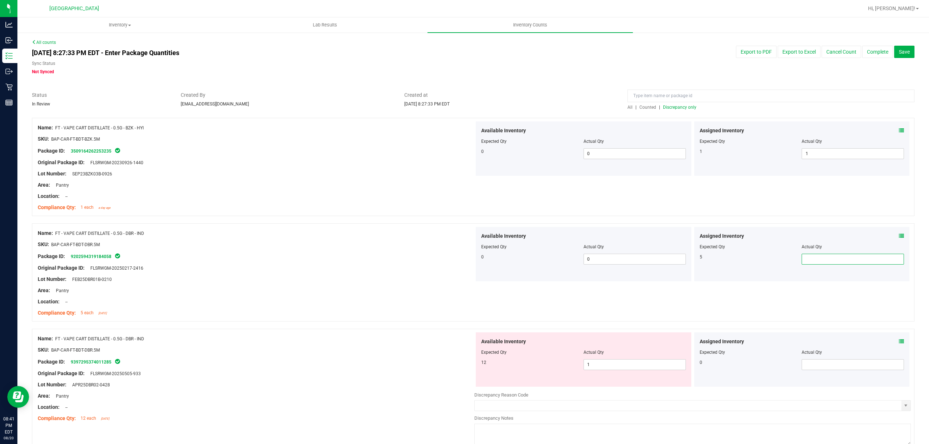
click at [823, 258] on span at bounding box center [852, 259] width 102 height 11
click at [823, 258] on input "text" at bounding box center [853, 259] width 102 height 10
type input "5"
click at [431, 250] on div at bounding box center [256, 251] width 436 height 4
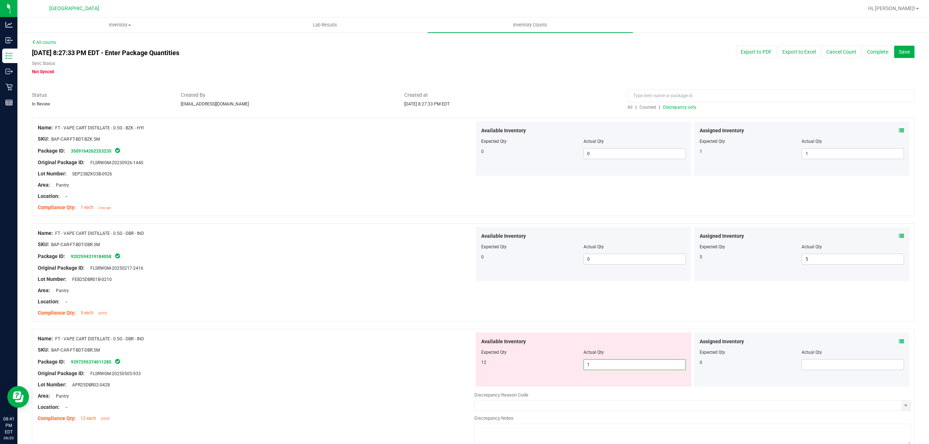
click at [595, 361] on span "1 1" at bounding box center [634, 365] width 102 height 11
type input "12"
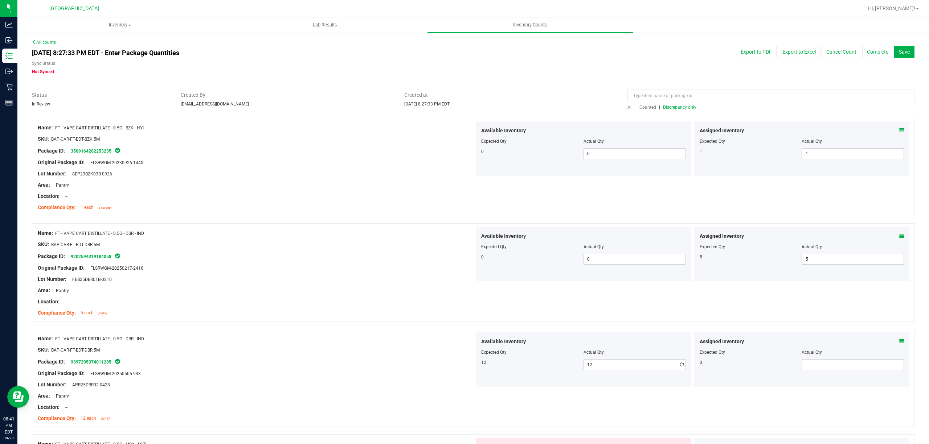
drag, startPoint x: 452, startPoint y: 345, endPoint x: 522, endPoint y: 313, distance: 77.0
click at [452, 344] on div at bounding box center [256, 345] width 436 height 4
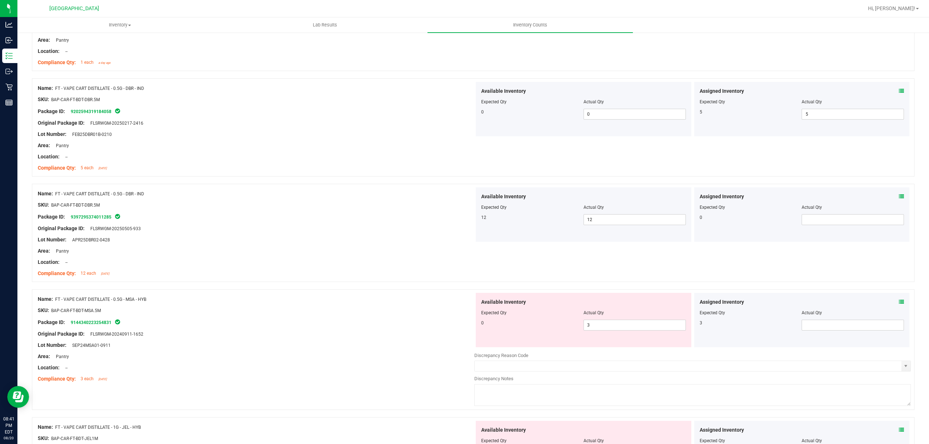
click at [595, 333] on div "Available Inventory Expected Qty Actual Qty 0 3 3" at bounding box center [584, 320] width 216 height 54
click at [595, 325] on span "3 3" at bounding box center [634, 325] width 102 height 11
click at [595, 325] on input "3" at bounding box center [635, 325] width 102 height 10
type input "0"
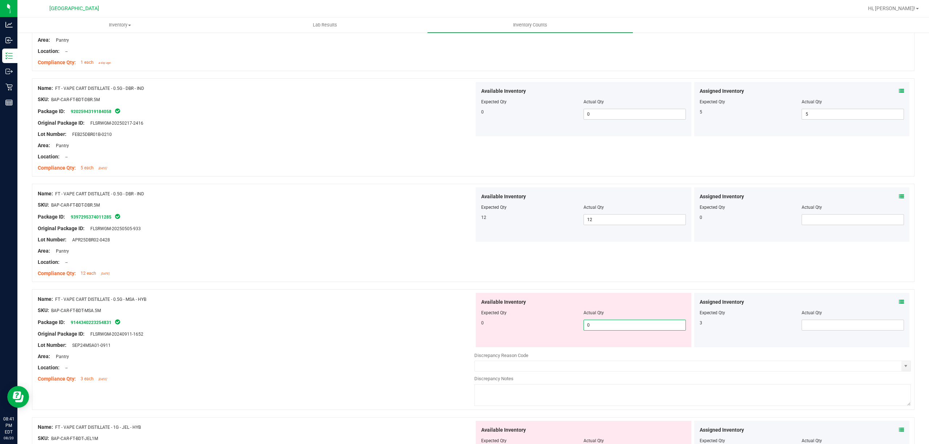
type input "0"
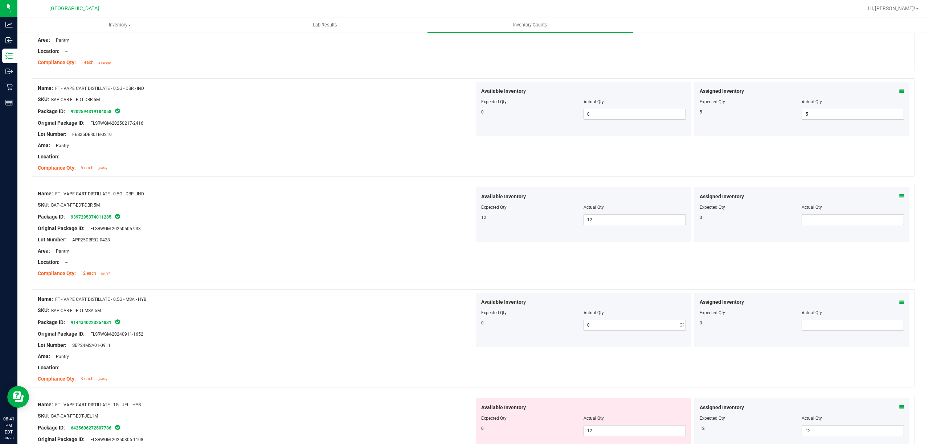
click at [543, 325] on div "0" at bounding box center [532, 323] width 102 height 7
click at [810, 323] on span at bounding box center [852, 325] width 102 height 11
type input "3"
click at [587, 320] on div at bounding box center [583, 318] width 205 height 4
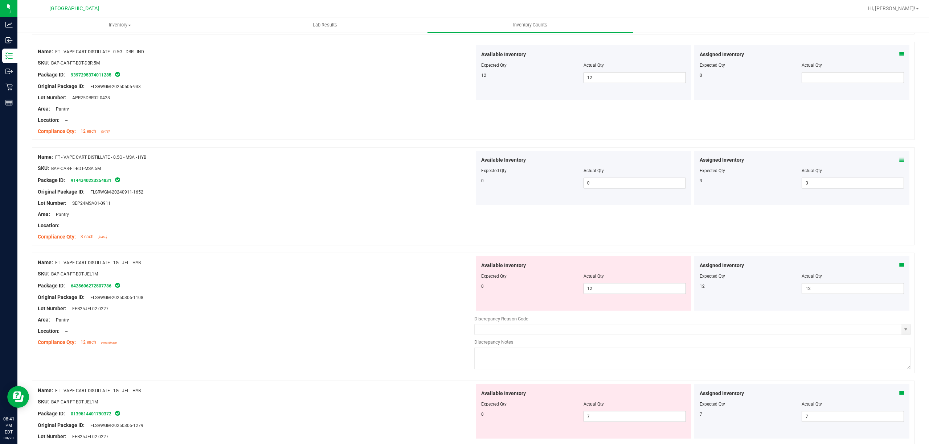
scroll to position [290, 0]
click at [603, 291] on span "12 12" at bounding box center [634, 285] width 102 height 11
click at [603, 291] on input "12" at bounding box center [635, 286] width 102 height 10
type input "0"
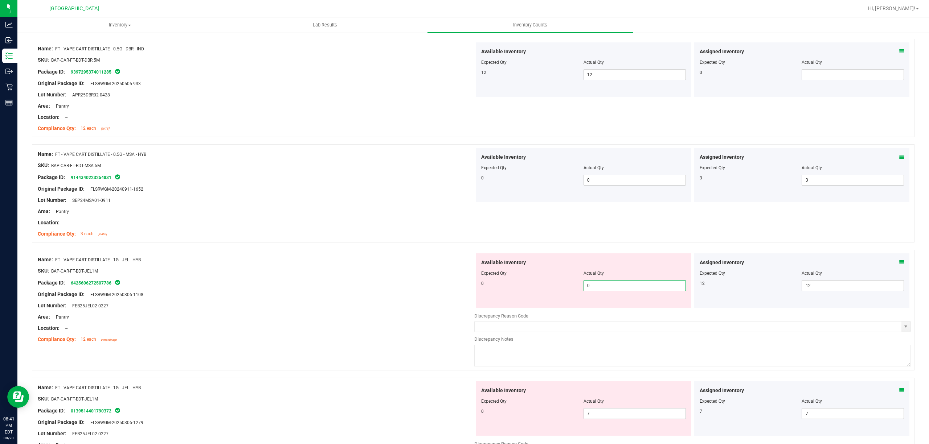
click at [476, 290] on div "Available Inventory Expected Qty Actual Qty 0 0 0" at bounding box center [584, 281] width 216 height 54
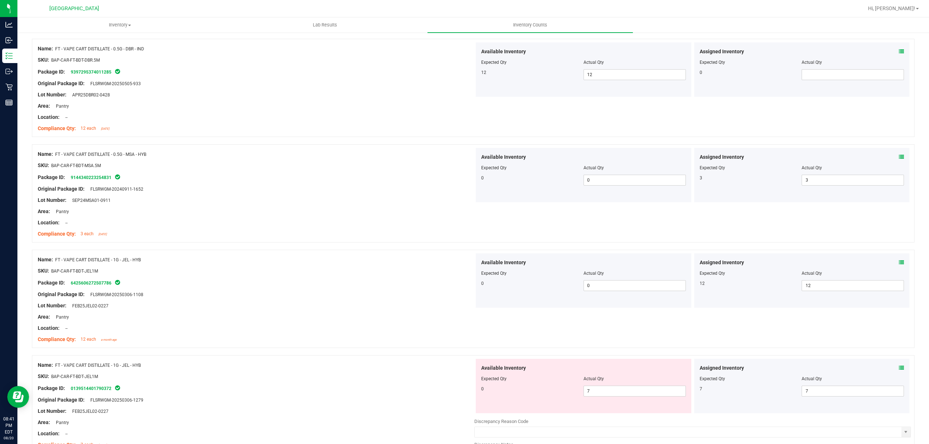
scroll to position [387, 0]
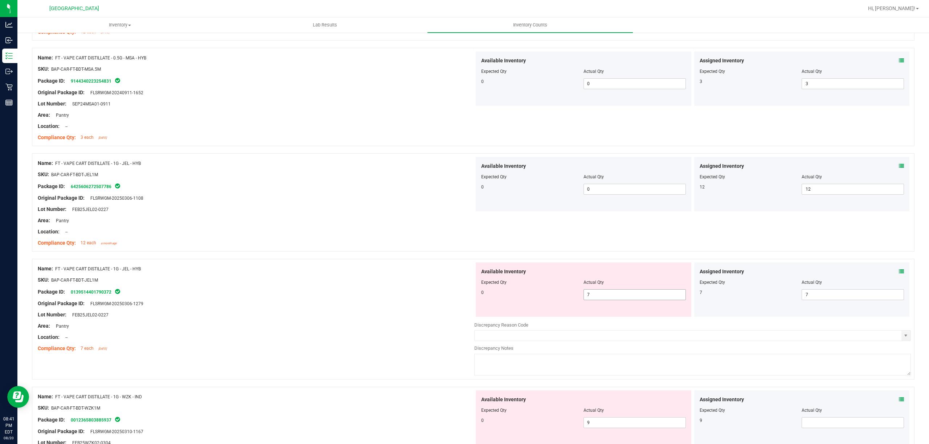
click at [604, 296] on span "7 7" at bounding box center [634, 295] width 102 height 11
click at [604, 296] on input "7" at bounding box center [635, 295] width 102 height 10
type input "0"
click at [523, 286] on div "Expected Qty" at bounding box center [532, 282] width 102 height 7
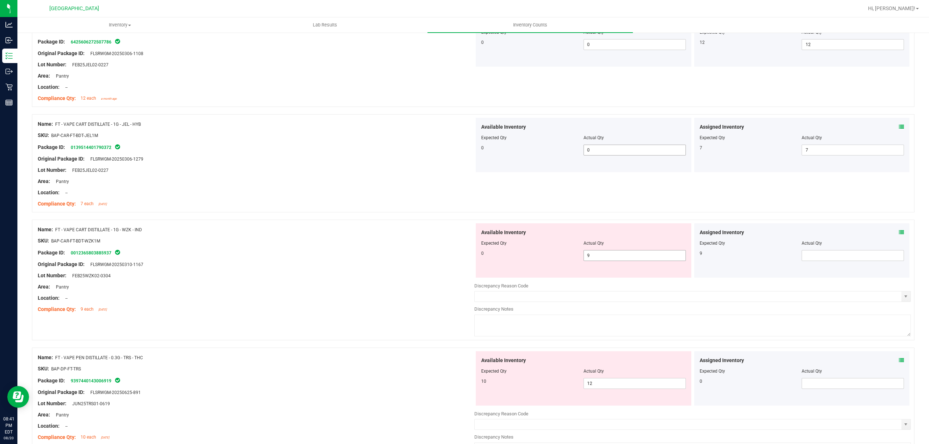
scroll to position [532, 0]
click at [606, 258] on span "9 9" at bounding box center [634, 255] width 102 height 11
click at [606, 258] on input "9" at bounding box center [635, 255] width 102 height 10
type input "0"
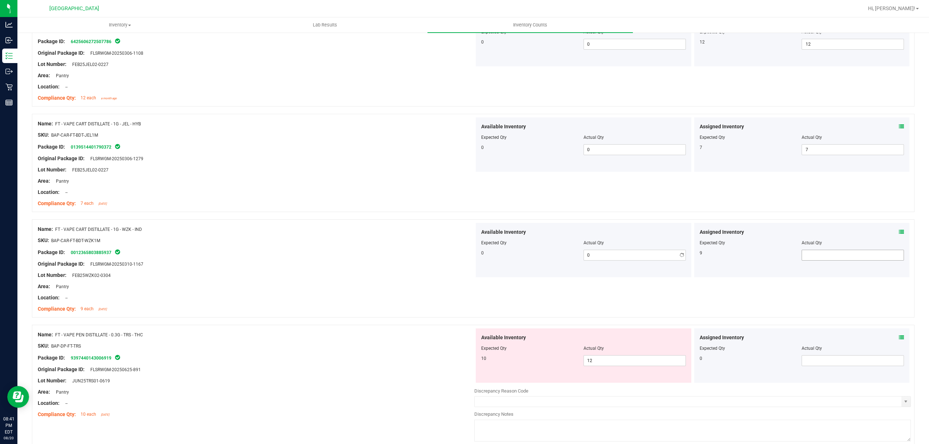
click at [850, 251] on span at bounding box center [852, 255] width 102 height 11
click at [455, 260] on div at bounding box center [256, 259] width 436 height 4
click at [827, 259] on span at bounding box center [852, 255] width 102 height 11
type input "9"
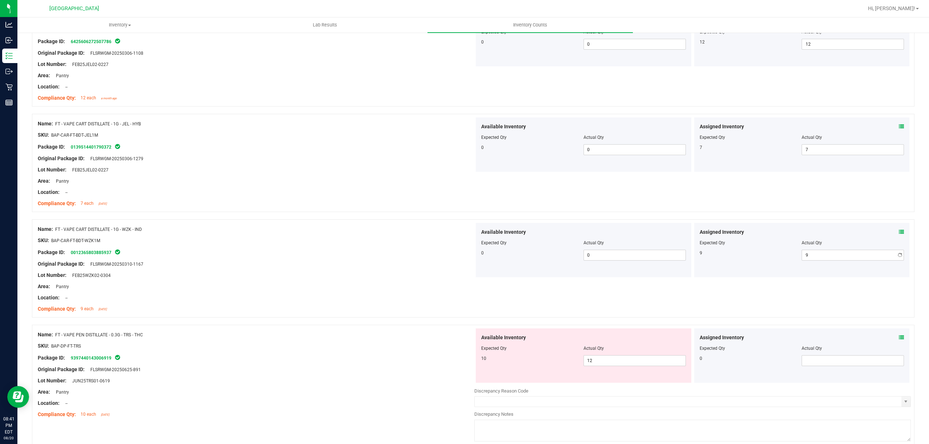
click at [415, 251] on div "Package ID: 0012365803885937" at bounding box center [256, 252] width 436 height 9
click at [600, 365] on span "12 12" at bounding box center [634, 361] width 102 height 11
click at [600, 365] on input "12" at bounding box center [635, 361] width 102 height 10
type input "10"
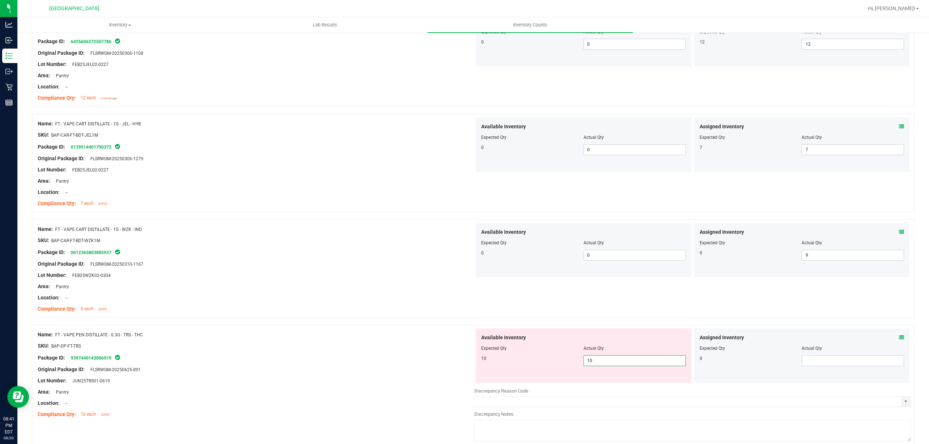
click at [464, 364] on div at bounding box center [256, 364] width 436 height 4
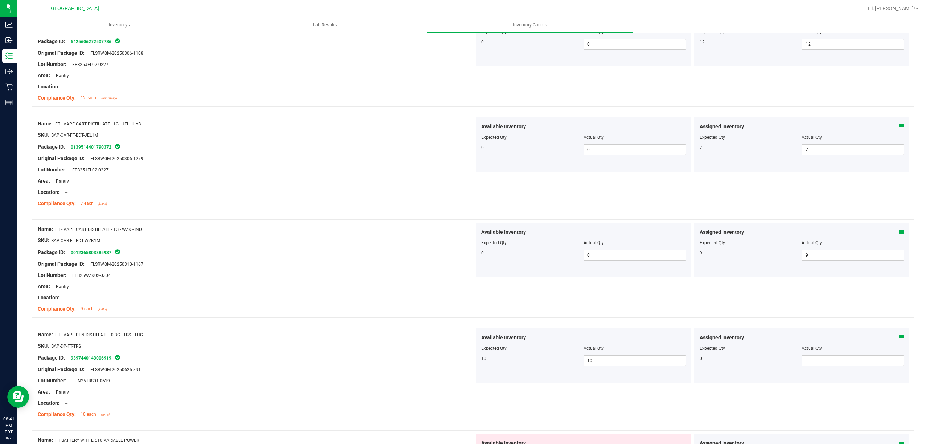
scroll to position [677, 0]
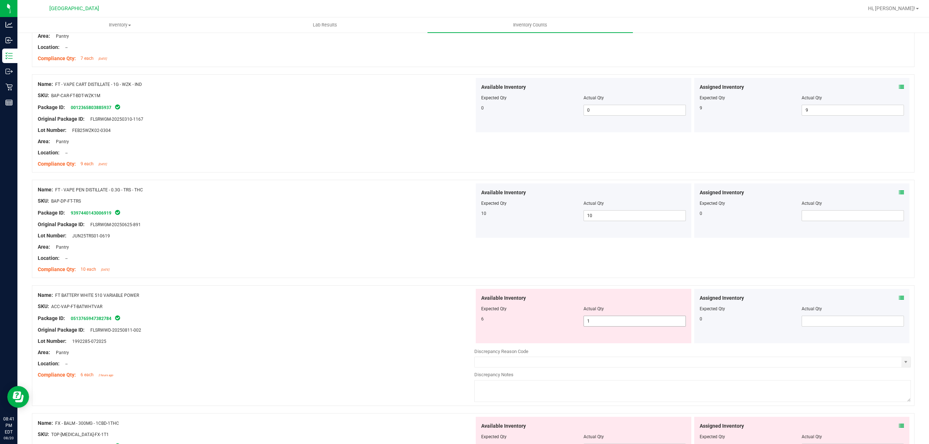
click at [597, 327] on span "1 1" at bounding box center [634, 321] width 102 height 11
type input "6"
click at [597, 327] on input "6" at bounding box center [635, 321] width 102 height 10
click at [539, 331] on div "Available Inventory Expected Qty Actual Qty 6 1 6" at bounding box center [584, 316] width 216 height 54
type input "6"
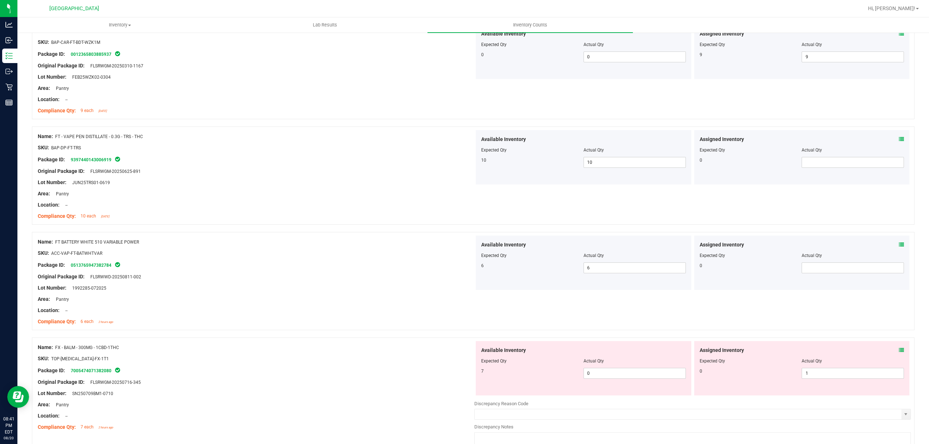
scroll to position [774, 0]
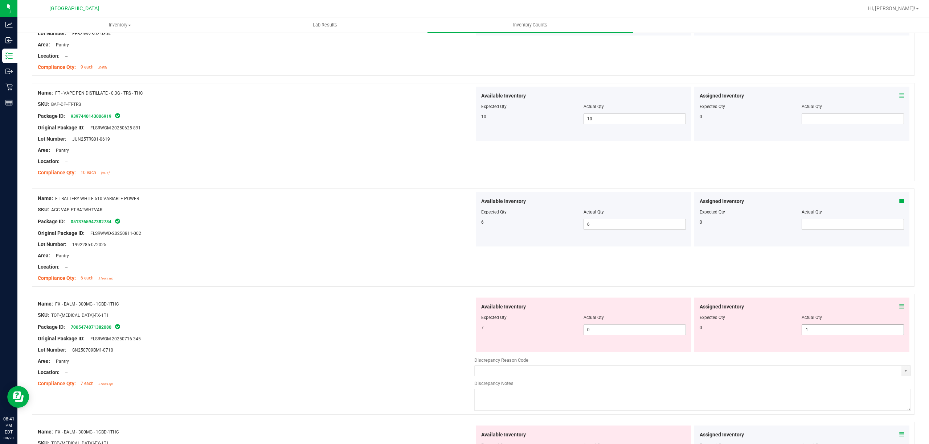
click at [819, 335] on span "1 1" at bounding box center [852, 330] width 102 height 11
click at [819, 335] on input "1" at bounding box center [853, 330] width 102 height 10
type input "0"
click at [784, 330] on div "0" at bounding box center [751, 328] width 102 height 7
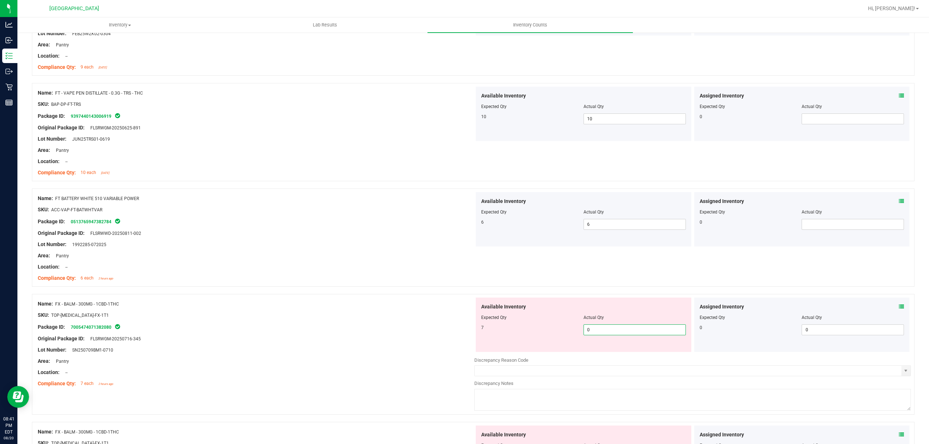
click at [597, 332] on span "0 0" at bounding box center [634, 330] width 102 height 11
click at [597, 332] on input "0" at bounding box center [635, 330] width 102 height 10
type input "7"
click at [499, 331] on div "7" at bounding box center [532, 328] width 102 height 7
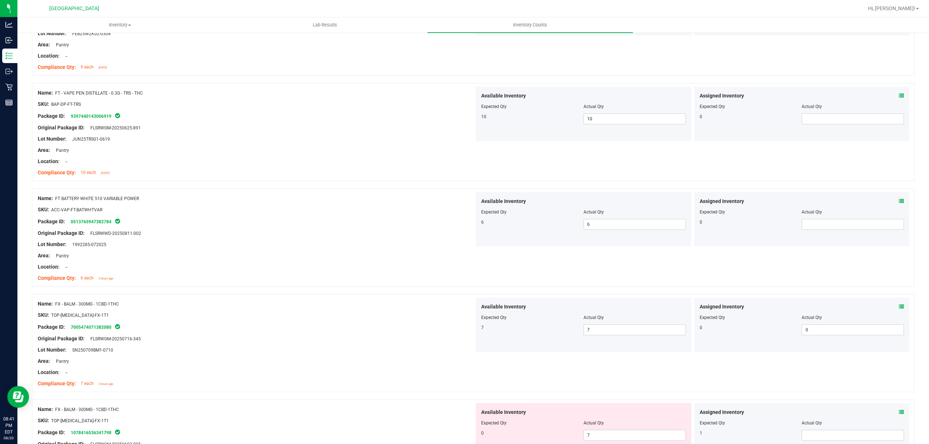
scroll to position [919, 0]
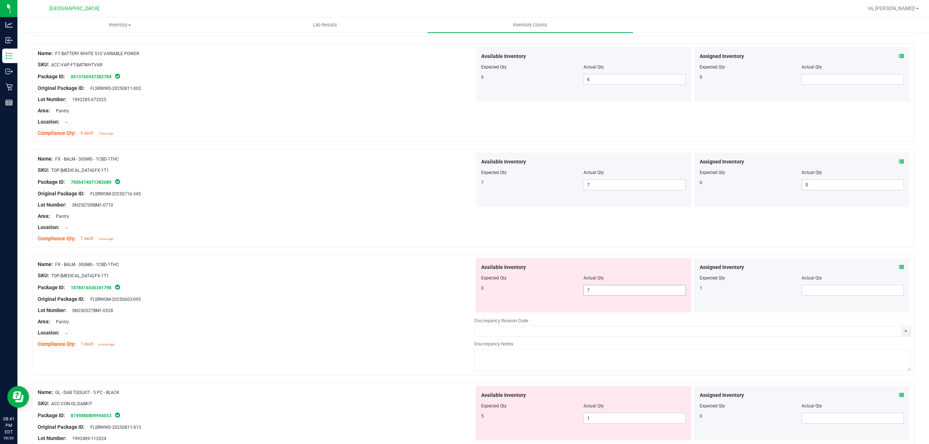
click at [594, 296] on span "7 7" at bounding box center [634, 290] width 102 height 11
click at [594, 296] on input "7" at bounding box center [635, 291] width 102 height 10
type input "0"
drag, startPoint x: 500, startPoint y: 294, endPoint x: 711, endPoint y: 294, distance: 211.5
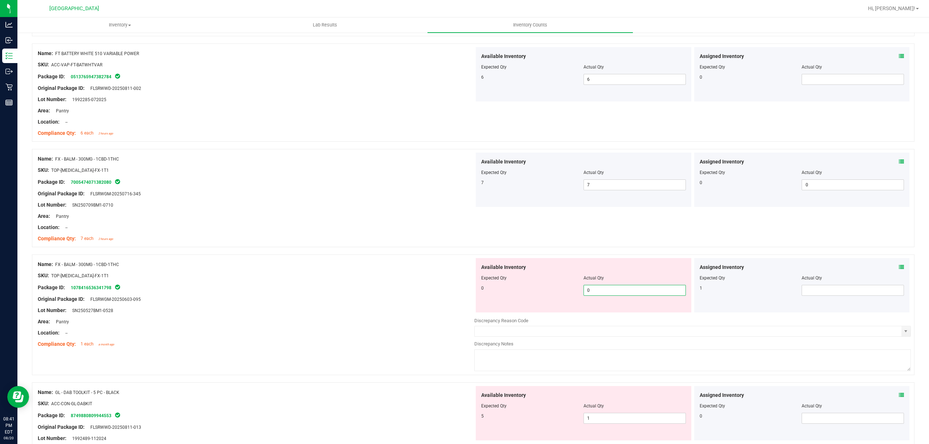
click at [500, 292] on div "0 0 0" at bounding box center [583, 290] width 205 height 11
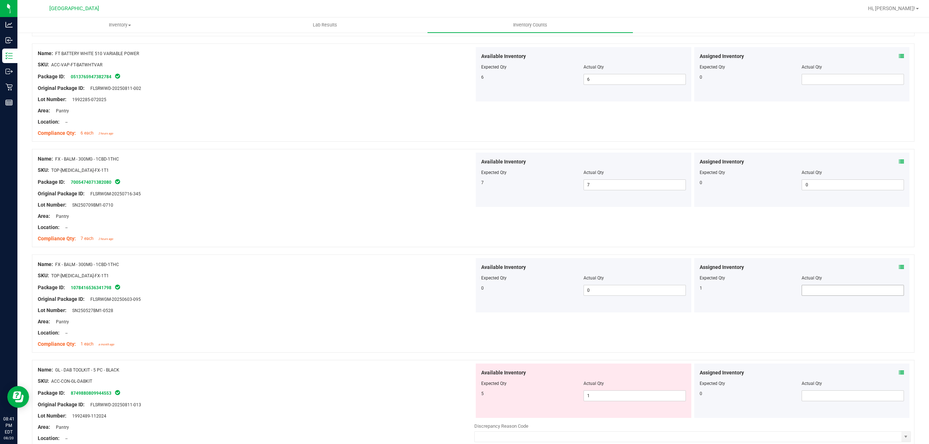
click at [832, 292] on span at bounding box center [852, 290] width 102 height 11
type input "1"
click at [442, 291] on div "Package ID: 1078416536341798" at bounding box center [256, 287] width 436 height 9
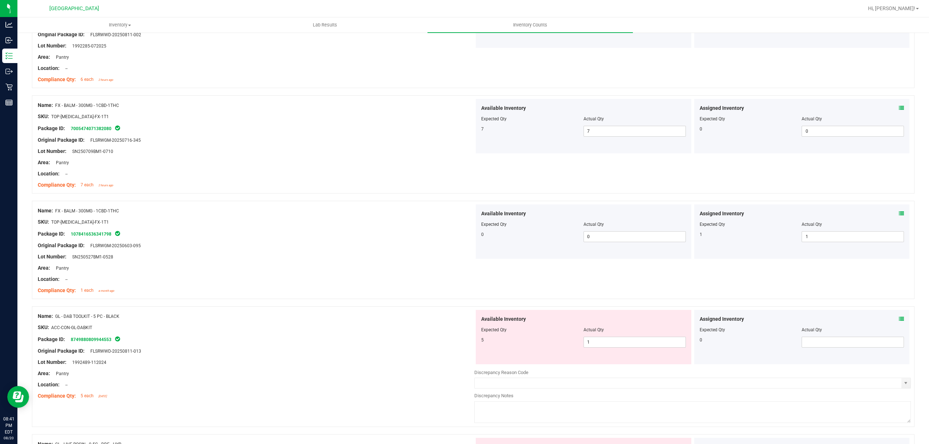
scroll to position [1016, 0]
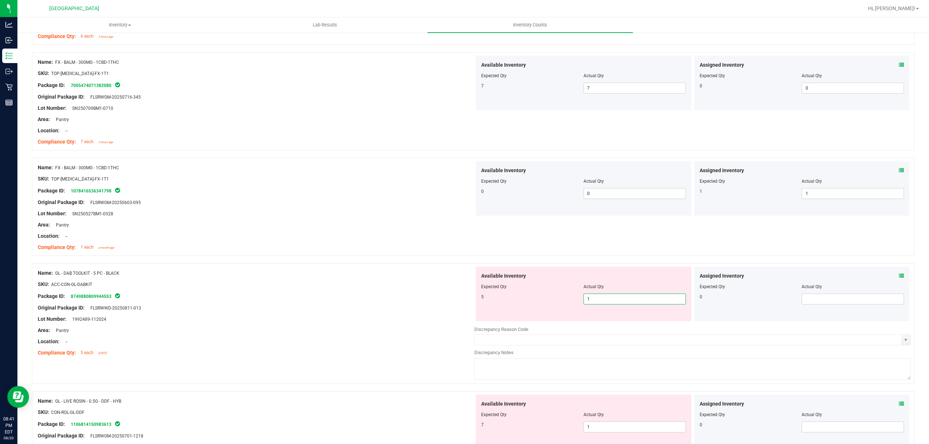
click at [607, 305] on span "1 1" at bounding box center [634, 299] width 102 height 11
click at [607, 304] on input "1" at bounding box center [635, 299] width 102 height 10
type input "5"
click at [465, 316] on div at bounding box center [256, 314] width 436 height 4
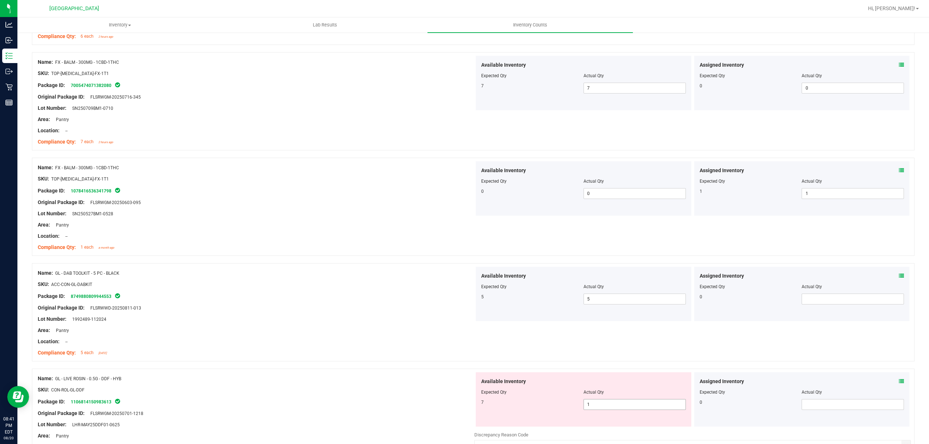
click at [590, 403] on span "1 1" at bounding box center [634, 404] width 102 height 11
click at [590, 403] on input "1" at bounding box center [635, 405] width 102 height 10
type input "7"
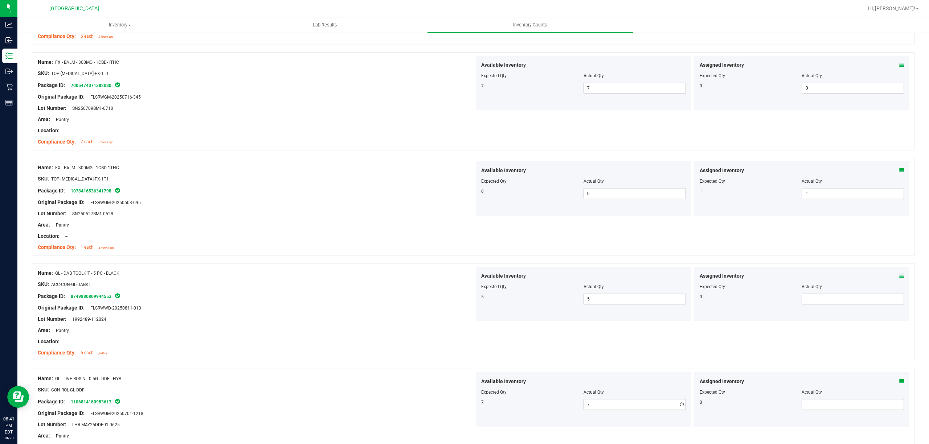
click at [482, 403] on div "7" at bounding box center [532, 402] width 102 height 7
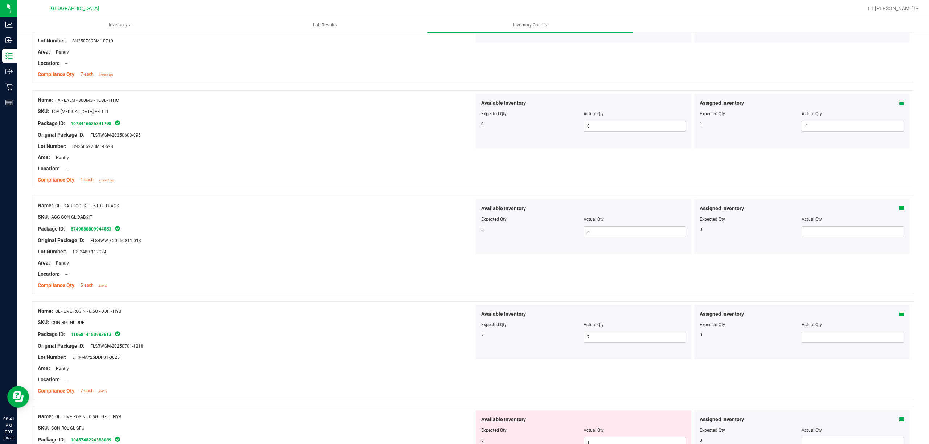
scroll to position [1209, 0]
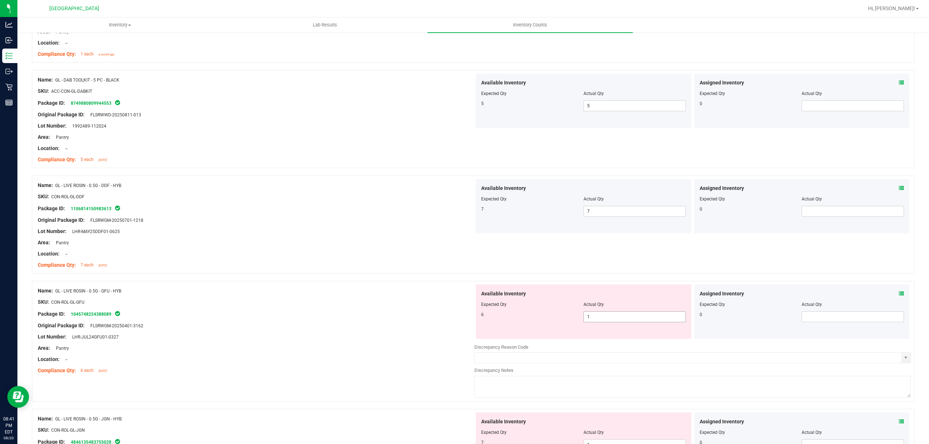
click at [610, 318] on span "1 1" at bounding box center [634, 317] width 102 height 11
click at [610, 318] on input "1" at bounding box center [635, 317] width 102 height 10
type input "6"
click at [543, 339] on div "Available Inventory Expected Qty Actual Qty 6 6 6" at bounding box center [584, 312] width 216 height 54
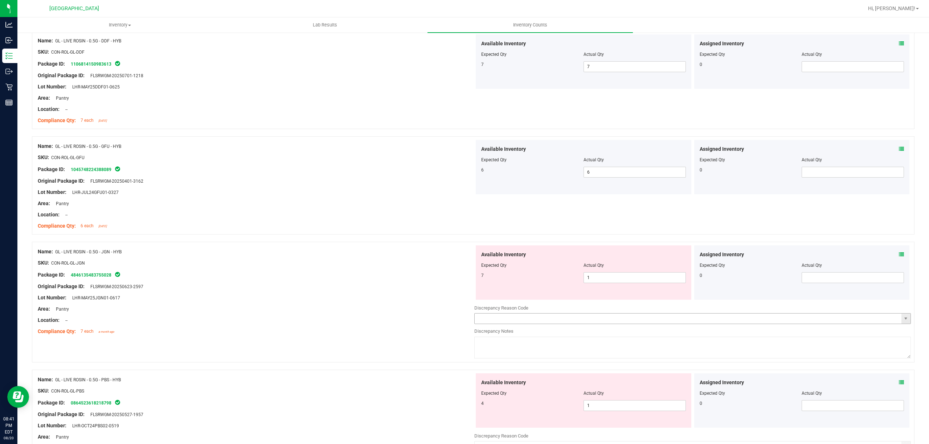
scroll to position [1354, 0]
click at [603, 280] on span "1 1" at bounding box center [634, 277] width 102 height 11
click at [603, 280] on input "1" at bounding box center [635, 277] width 102 height 10
type input "7"
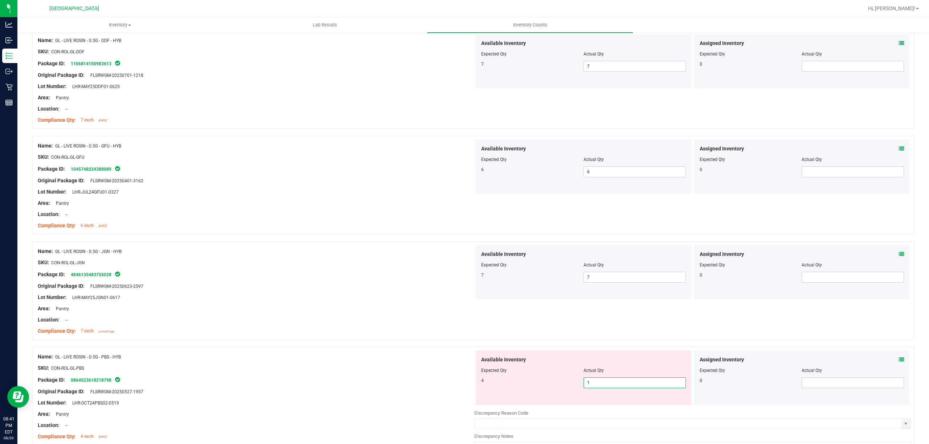
click at [584, 388] on span "1 1" at bounding box center [634, 383] width 102 height 11
click at [584, 388] on input "1" at bounding box center [635, 383] width 102 height 10
type input "4"
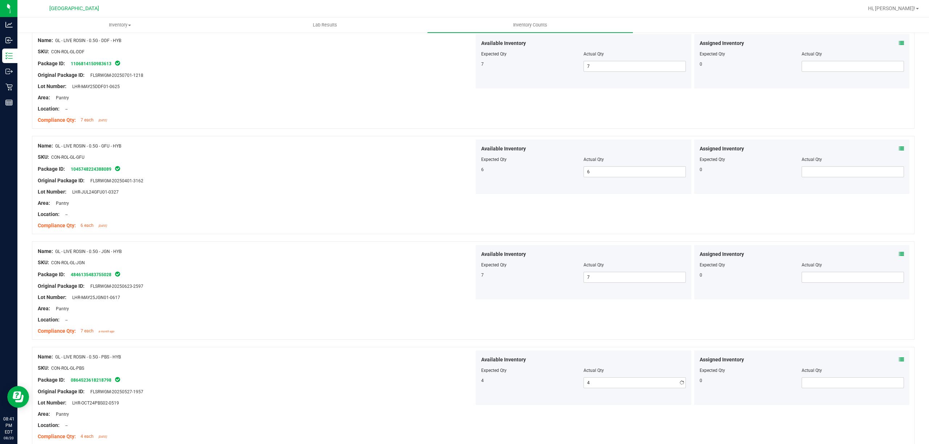
click at [577, 389] on div "4 4 4" at bounding box center [583, 383] width 205 height 11
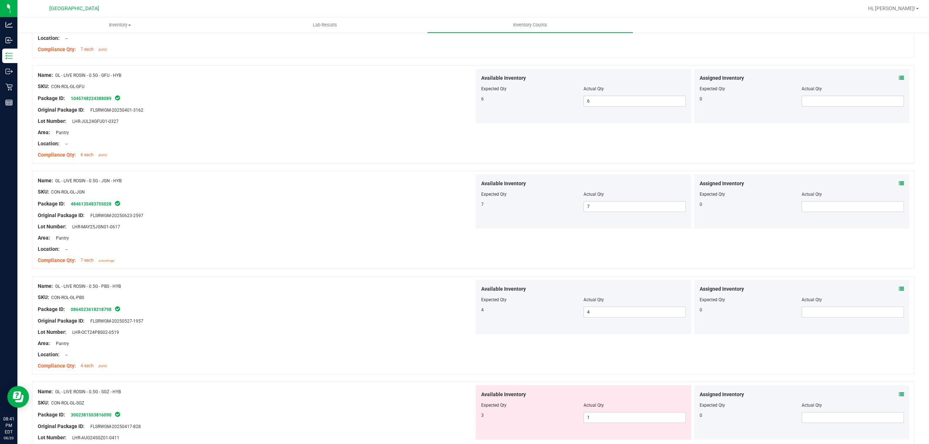
scroll to position [1500, 0]
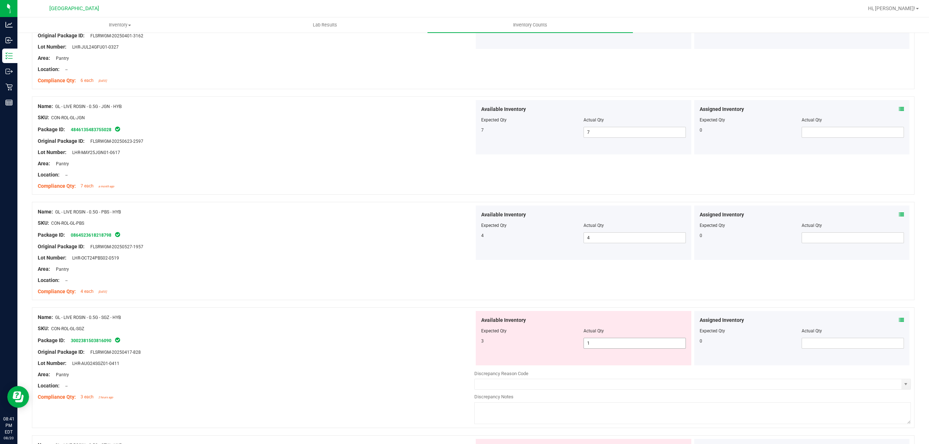
click at [602, 344] on span "1 1" at bounding box center [634, 343] width 102 height 11
click at [602, 344] on input "1" at bounding box center [635, 344] width 102 height 10
type input "3"
click at [519, 344] on div "3" at bounding box center [532, 341] width 102 height 7
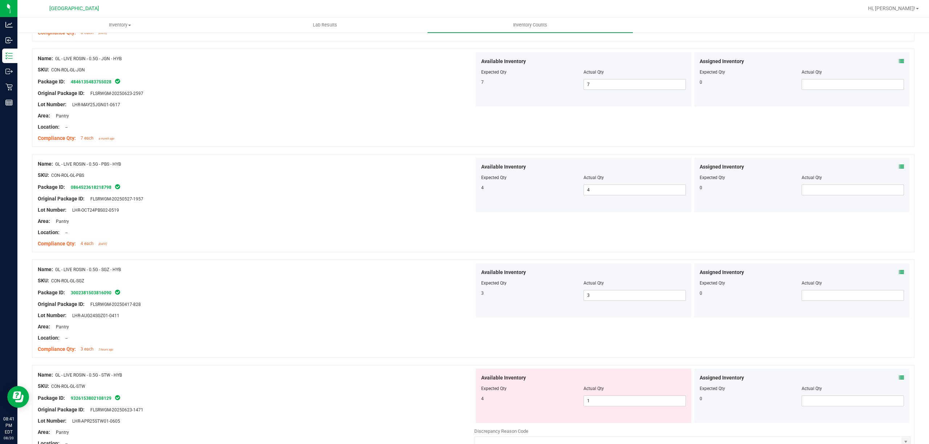
scroll to position [1645, 0]
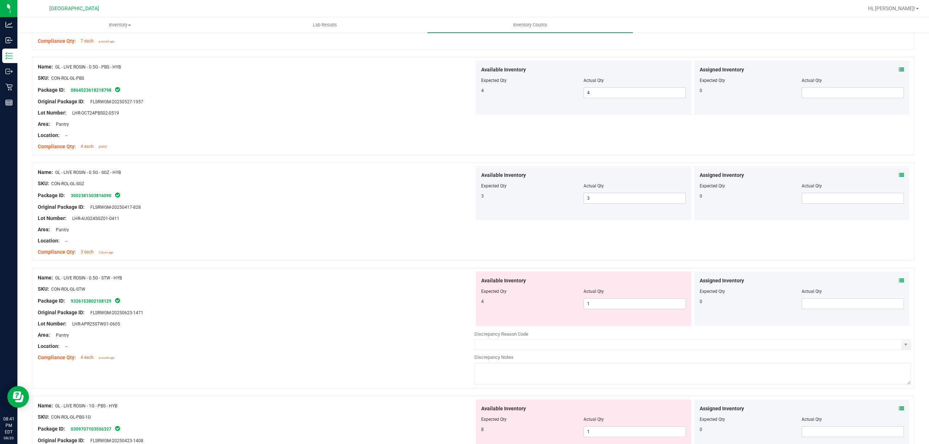
click at [615, 299] on div at bounding box center [583, 297] width 205 height 4
click at [612, 305] on span "1 1" at bounding box center [634, 304] width 102 height 11
click at [612, 305] on input "1" at bounding box center [635, 304] width 102 height 10
type input "4"
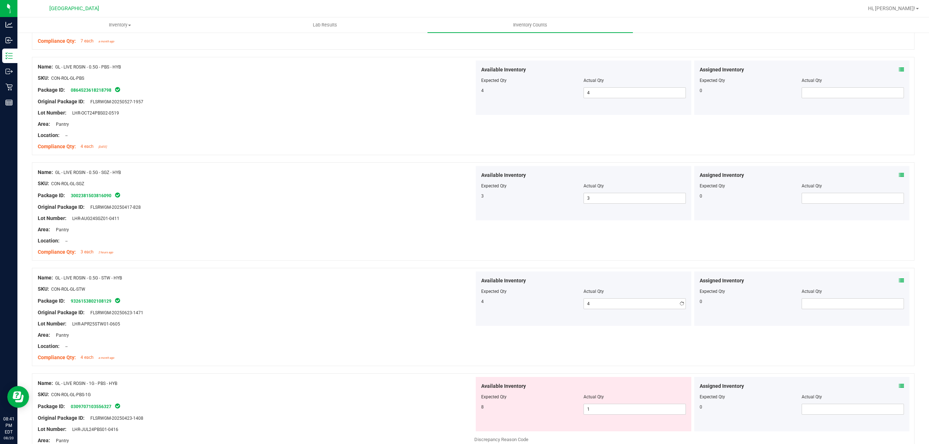
click at [533, 305] on div "4" at bounding box center [532, 302] width 102 height 7
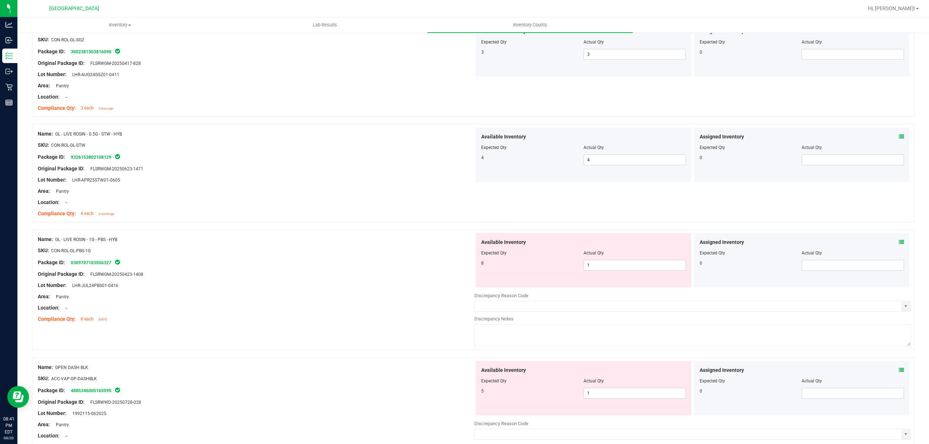
scroll to position [1790, 0]
click at [599, 270] on span "1 1" at bounding box center [634, 264] width 102 height 11
click at [599, 270] on input "1" at bounding box center [635, 264] width 102 height 10
type input "8"
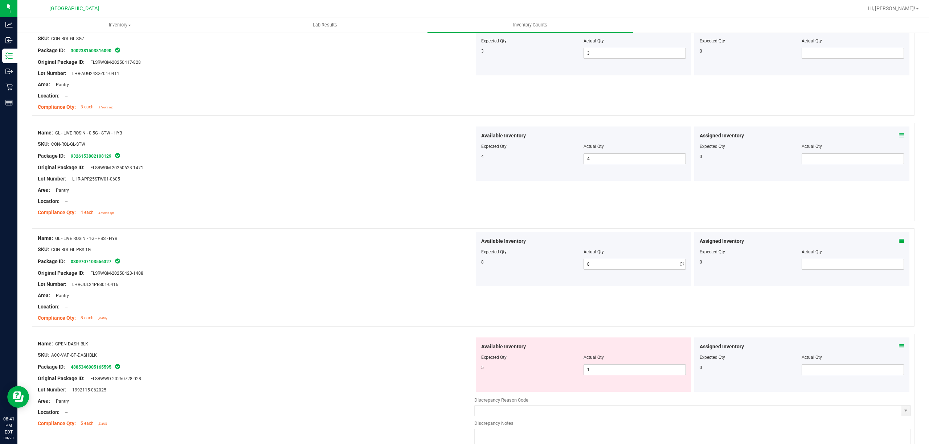
click at [496, 270] on div "8 8 8" at bounding box center [583, 264] width 205 height 11
click at [590, 376] on span "1 1" at bounding box center [634, 370] width 102 height 11
click at [590, 375] on input "1" at bounding box center [635, 370] width 102 height 10
type input "5"
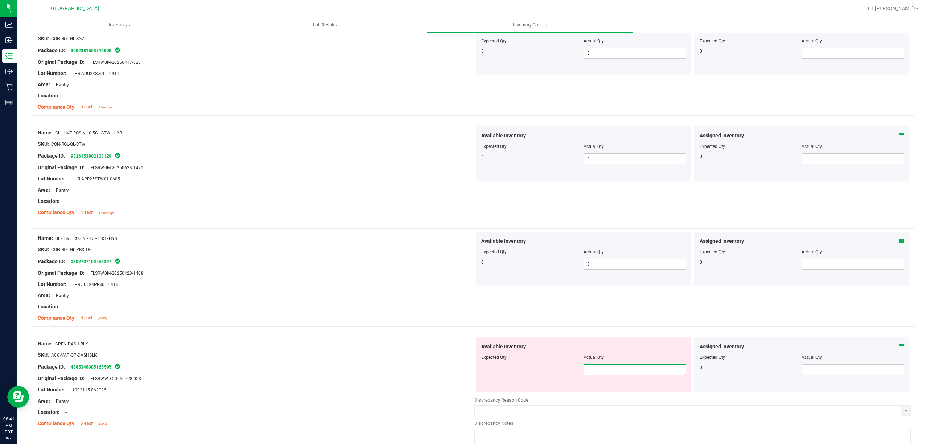
click at [559, 376] on div "5 5 5" at bounding box center [583, 370] width 205 height 11
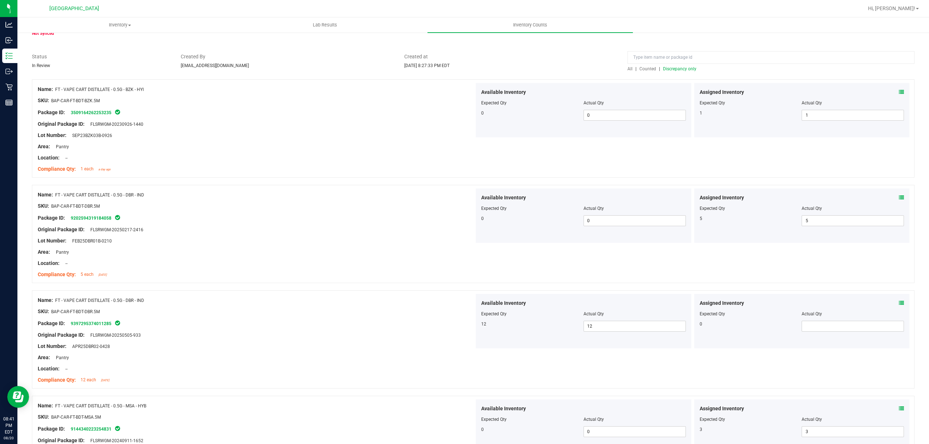
scroll to position [0, 0]
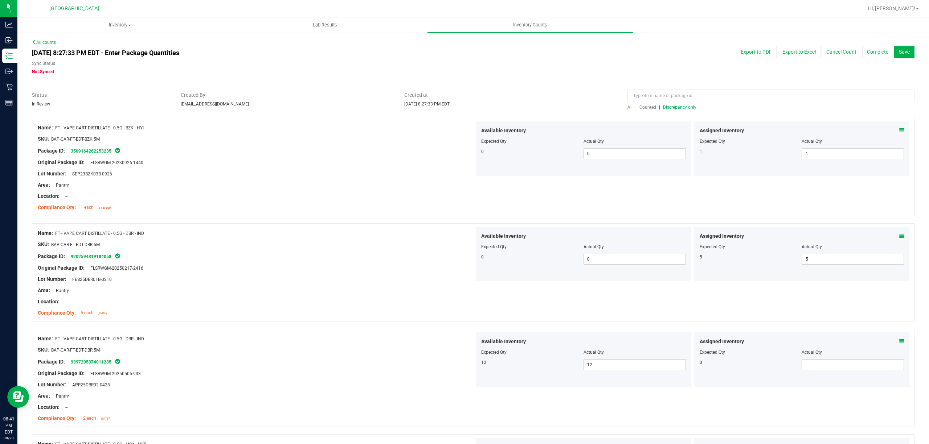
click at [665, 111] on div at bounding box center [473, 114] width 882 height 7
click at [668, 108] on span "Discrepancy only" at bounding box center [679, 107] width 33 height 5
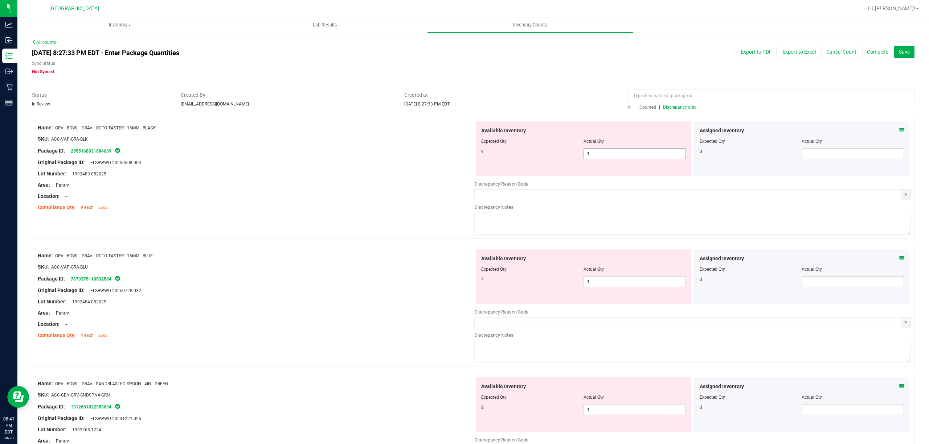
click at [603, 148] on span "1 1" at bounding box center [634, 153] width 102 height 11
click at [601, 152] on span "1 1" at bounding box center [634, 153] width 102 height 11
click at [601, 152] on input "1" at bounding box center [635, 154] width 102 height 10
type input "9"
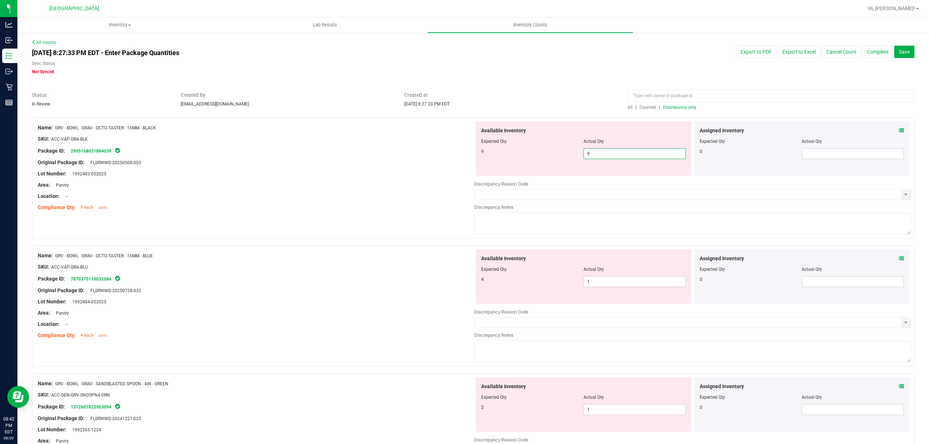
drag, startPoint x: 334, startPoint y: 173, endPoint x: 437, endPoint y: 231, distance: 118.8
click at [337, 175] on div "Lot Number: 1992483-052025" at bounding box center [256, 174] width 436 height 8
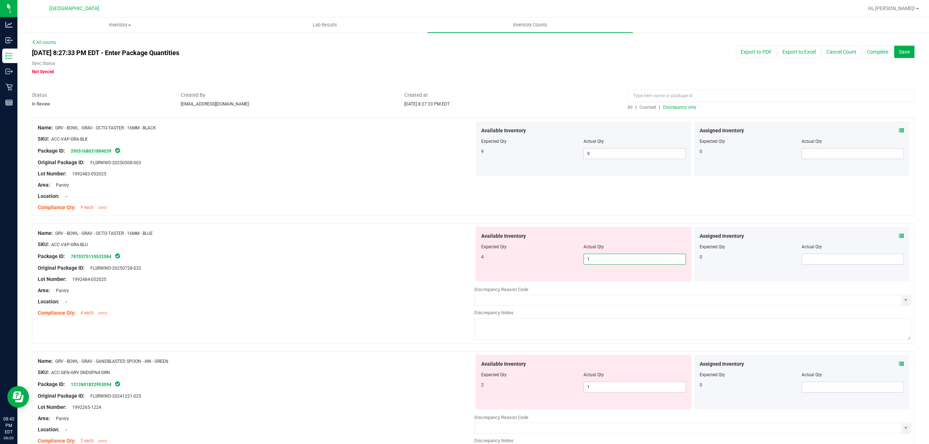
click at [604, 255] on span "1 1" at bounding box center [634, 259] width 102 height 11
click at [604, 255] on input "1" at bounding box center [635, 259] width 102 height 10
type input "4"
click at [441, 279] on div "Lot Number: 1992484-052025" at bounding box center [256, 280] width 436 height 8
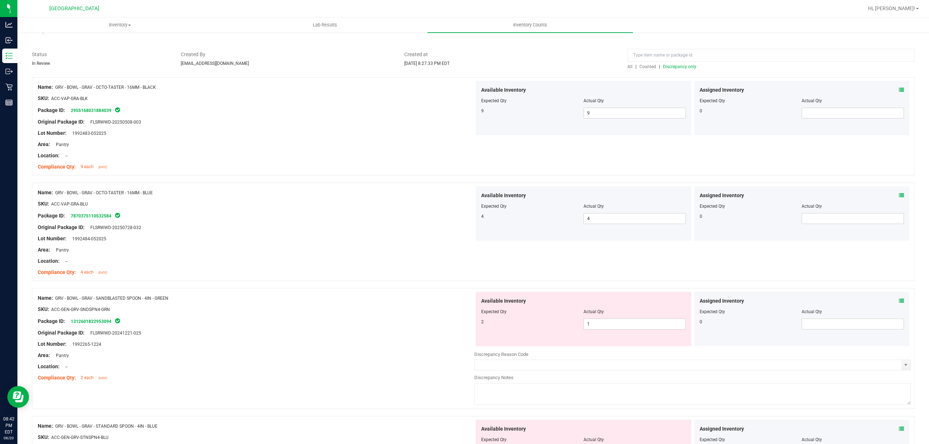
scroll to position [97, 0]
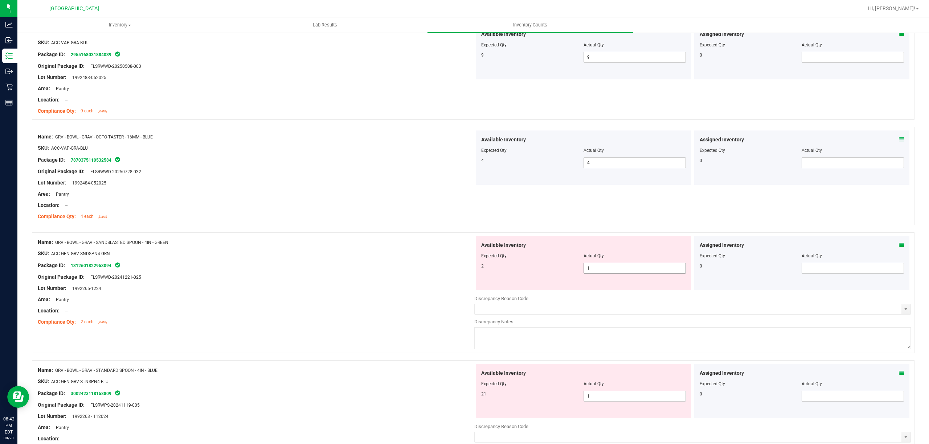
click at [601, 267] on span "1 1" at bounding box center [634, 268] width 102 height 11
click at [601, 267] on input "1" at bounding box center [635, 268] width 102 height 10
type input "2"
click at [480, 283] on div "Available Inventory Expected Qty Actual Qty 2 2 2" at bounding box center [584, 263] width 216 height 54
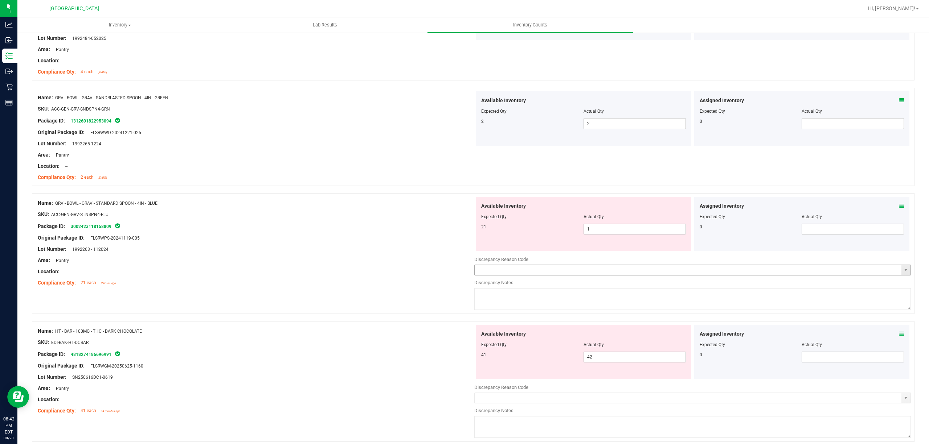
scroll to position [242, 0]
click at [602, 222] on div at bounding box center [583, 222] width 205 height 4
click at [588, 230] on span "1 1" at bounding box center [634, 228] width 102 height 11
click at [588, 230] on input "1" at bounding box center [635, 229] width 102 height 10
type input "2"
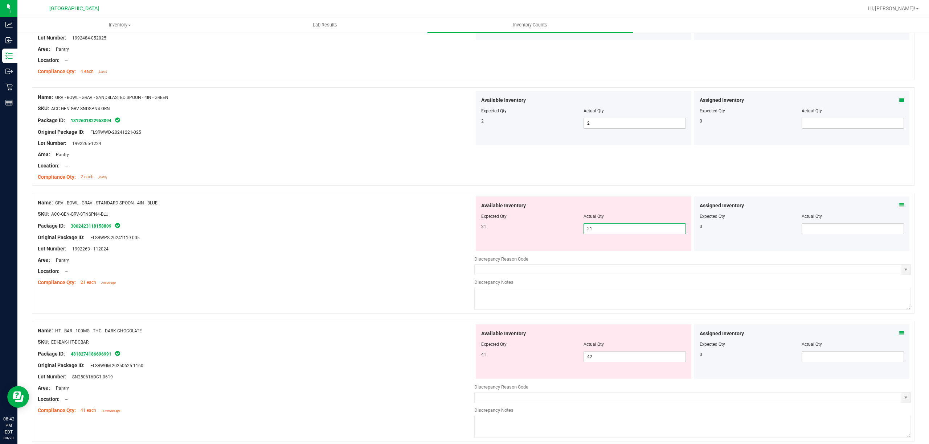
type input "21"
click at [503, 234] on div "21 21 21" at bounding box center [583, 228] width 205 height 11
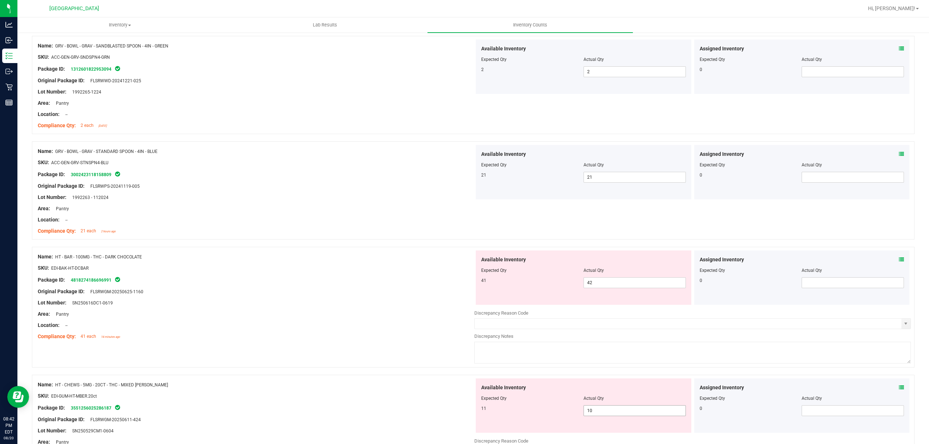
scroll to position [435, 0]
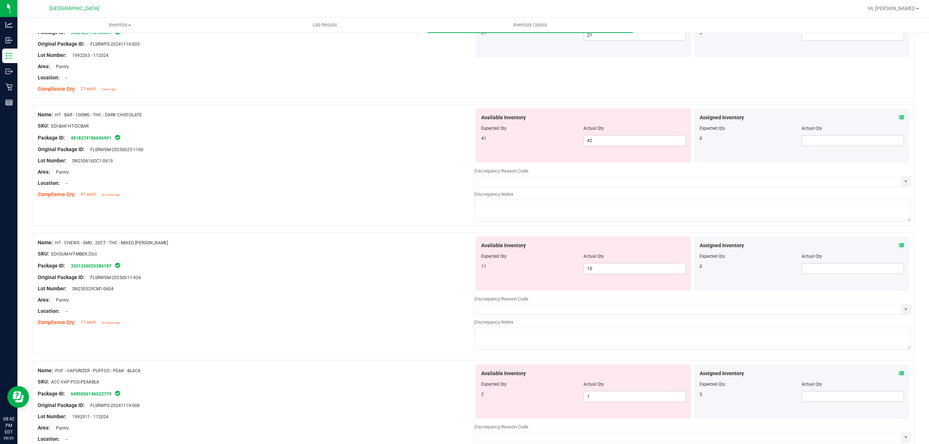
click at [595, 134] on div at bounding box center [583, 134] width 205 height 4
click at [599, 140] on span "42 42" at bounding box center [634, 140] width 102 height 11
click at [599, 140] on input "42" at bounding box center [635, 141] width 102 height 10
type input "41"
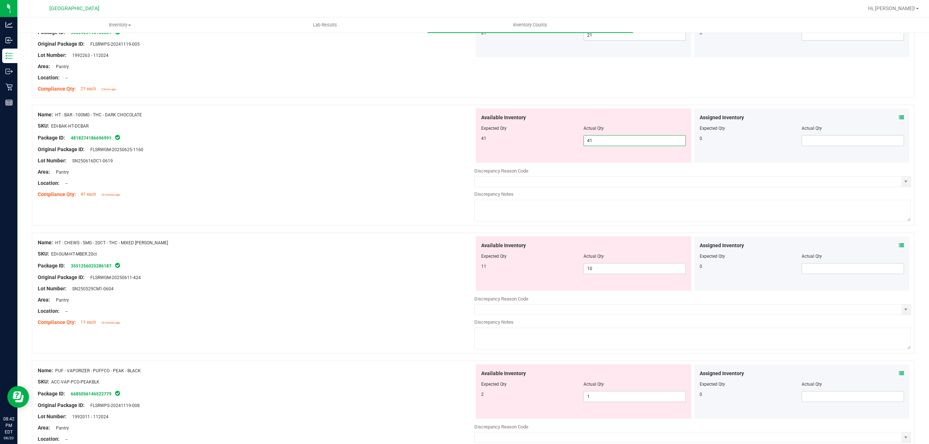
type input "41"
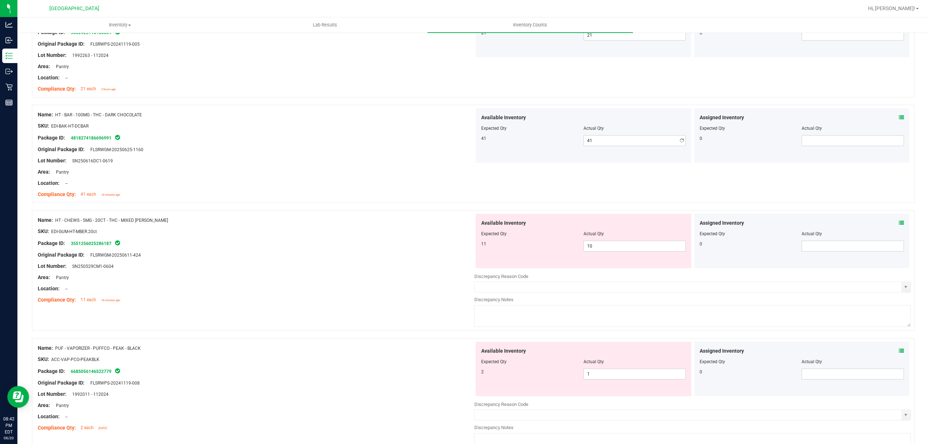
click at [415, 166] on div at bounding box center [256, 167] width 436 height 4
click at [594, 249] on span "10 10" at bounding box center [634, 246] width 102 height 11
click at [594, 249] on input "10" at bounding box center [635, 246] width 102 height 10
type input "11"
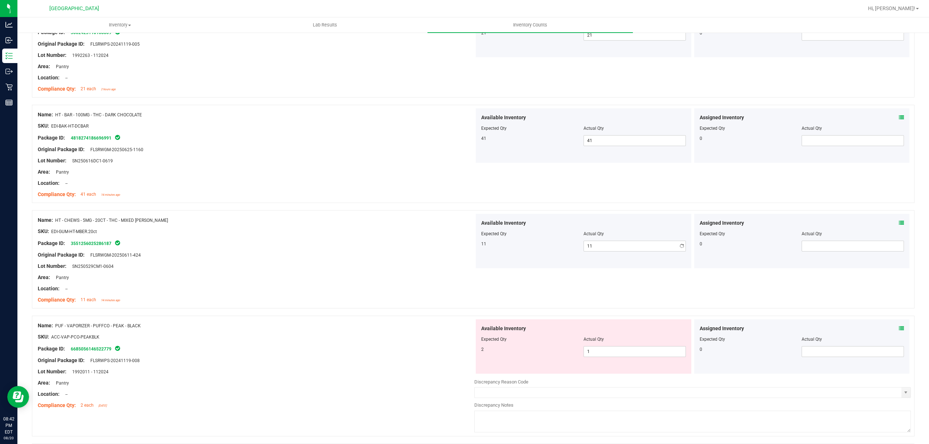
click at [555, 254] on div "Available Inventory Expected Qty Actual Qty 11 11 11" at bounding box center [584, 241] width 216 height 54
click at [614, 350] on span "1 1" at bounding box center [634, 351] width 102 height 11
click at [613, 350] on input "1" at bounding box center [635, 352] width 102 height 10
type input "2"
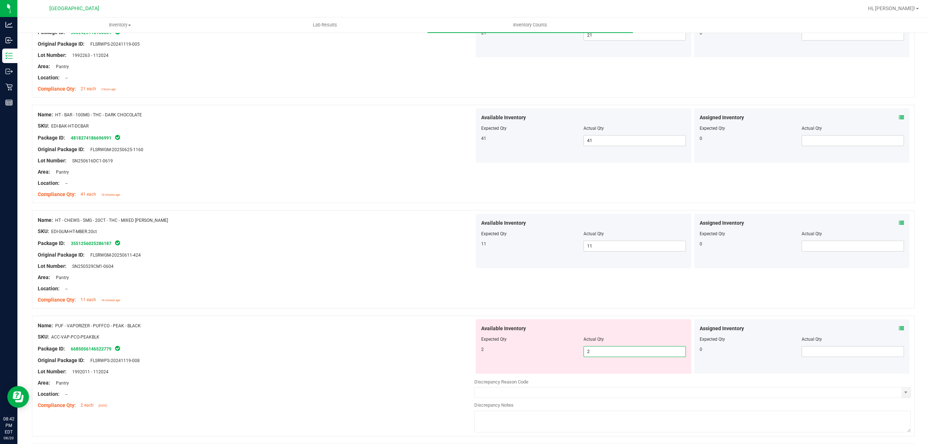
click at [497, 328] on span "Available Inventory" at bounding box center [503, 329] width 45 height 8
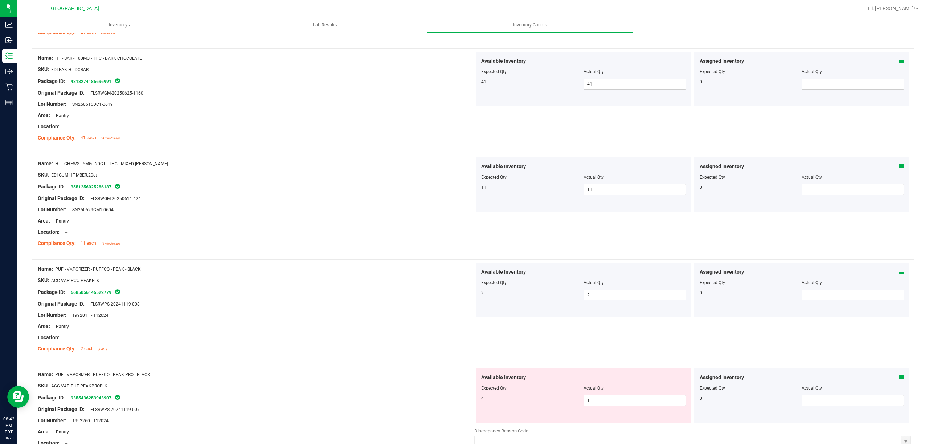
scroll to position [581, 0]
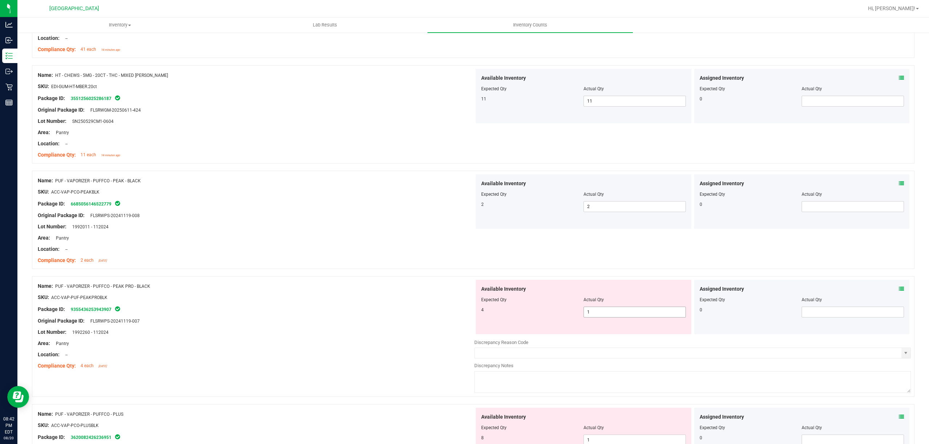
click at [587, 305] on div at bounding box center [583, 305] width 205 height 4
click at [589, 309] on span "1 1" at bounding box center [634, 312] width 102 height 11
click at [589, 309] on input "1" at bounding box center [635, 312] width 102 height 10
type input "4"
click at [495, 309] on div "4" at bounding box center [532, 310] width 102 height 7
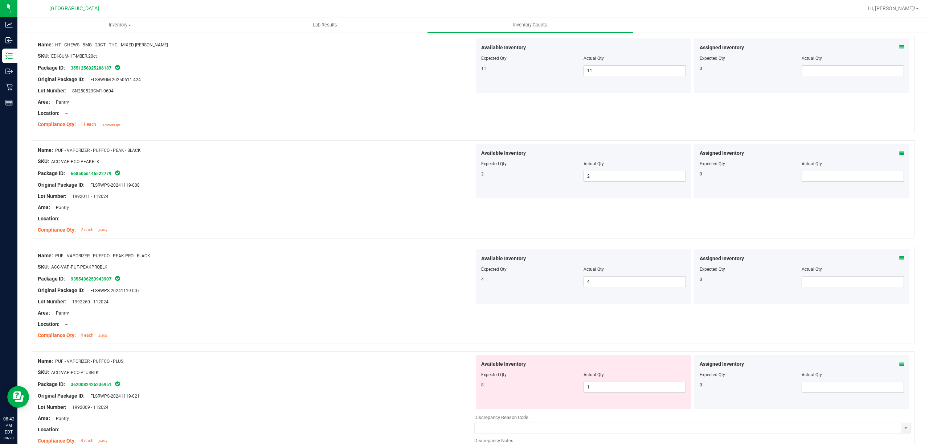
scroll to position [774, 0]
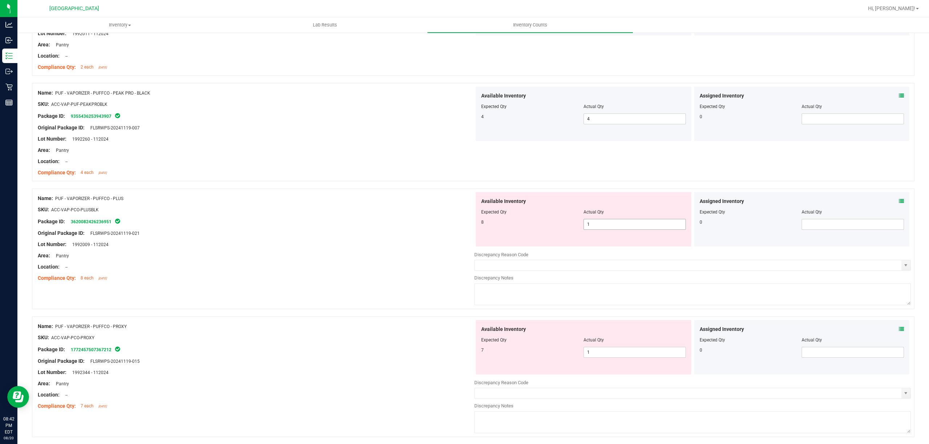
click at [577, 226] on div "8" at bounding box center [532, 222] width 102 height 7
click at [594, 224] on span "1 1" at bounding box center [634, 224] width 102 height 11
click at [594, 224] on input "1" at bounding box center [635, 225] width 102 height 10
type input "8"
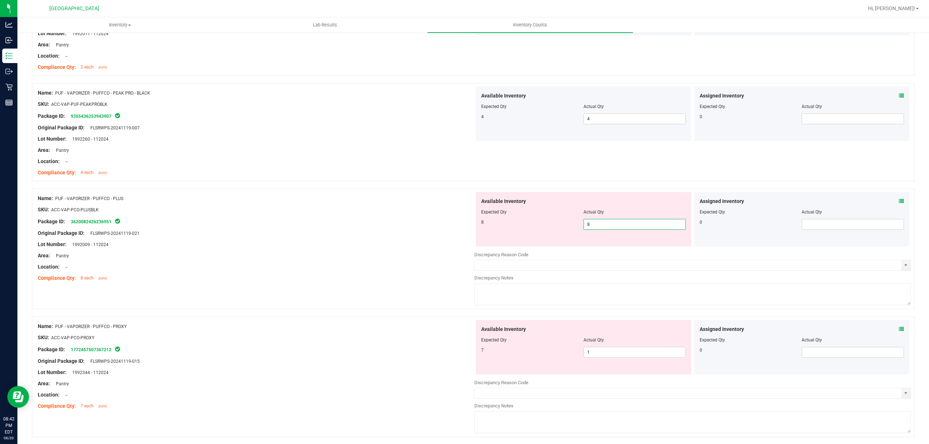
drag, startPoint x: 454, startPoint y: 260, endPoint x: 557, endPoint y: 375, distance: 154.9
click at [454, 260] on div "Area: Pantry" at bounding box center [256, 256] width 436 height 8
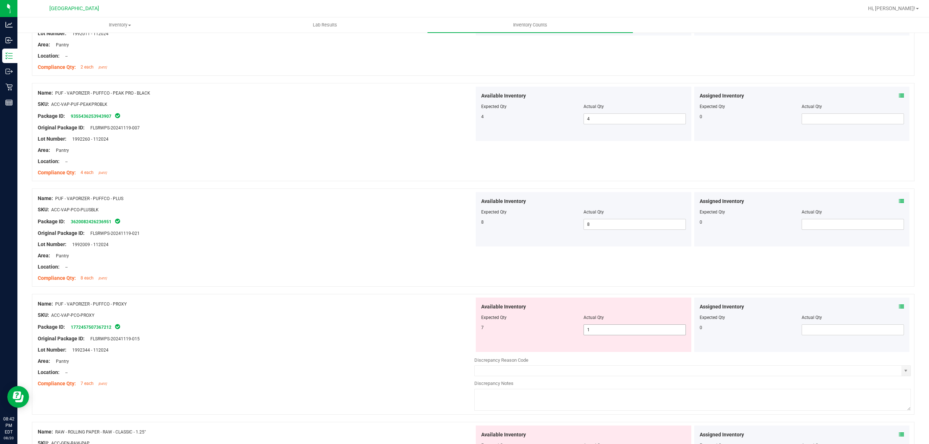
click at [591, 333] on span "1 1" at bounding box center [634, 330] width 102 height 11
click at [591, 333] on input "1" at bounding box center [635, 330] width 102 height 10
type input "7"
click at [546, 330] on div "7" at bounding box center [532, 328] width 102 height 7
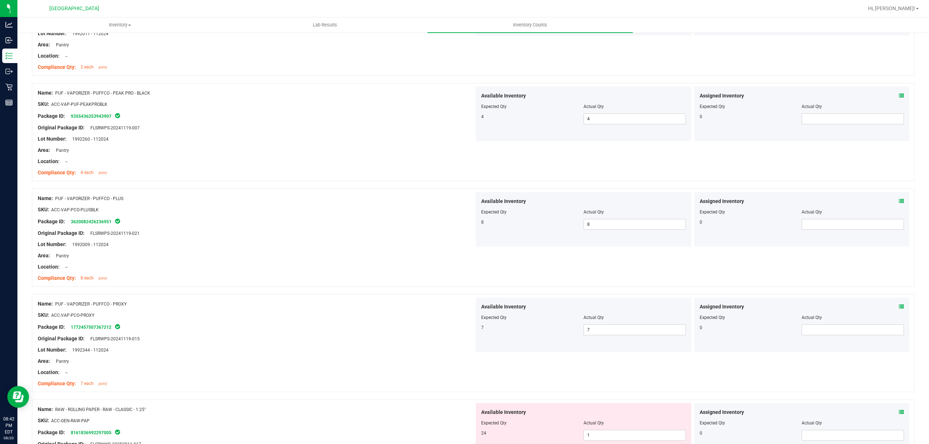
scroll to position [919, 0]
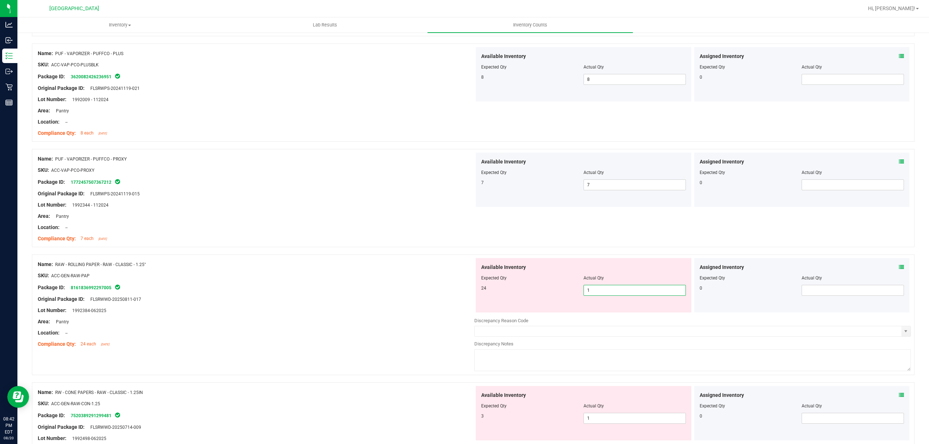
click at [589, 295] on span "1 1" at bounding box center [634, 290] width 102 height 11
click at [589, 295] on input "1" at bounding box center [635, 291] width 102 height 10
type input "24"
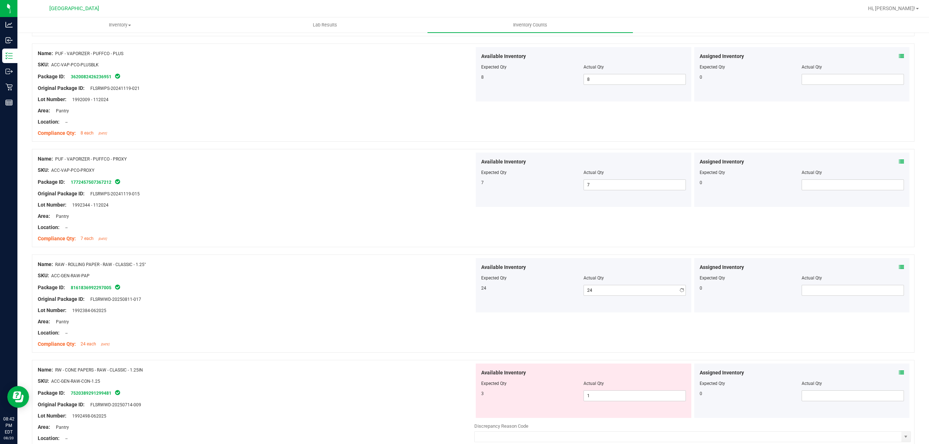
click at [497, 296] on div "24 24 24" at bounding box center [583, 290] width 205 height 11
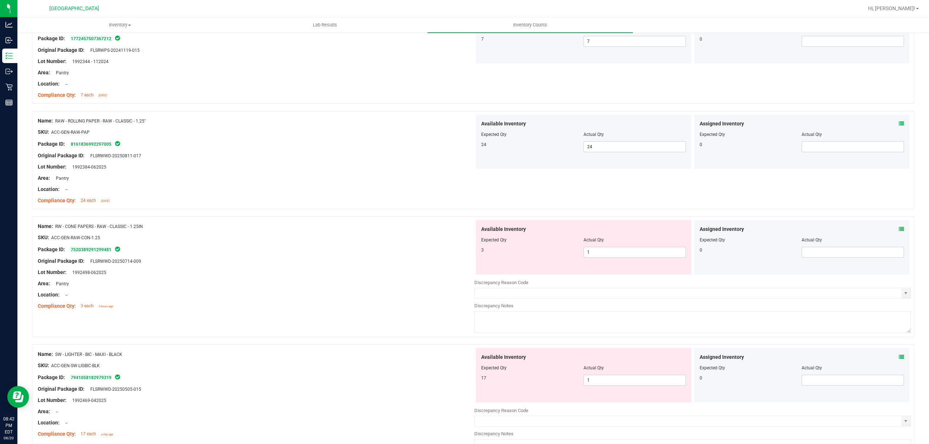
scroll to position [1064, 0]
click at [592, 249] on span "1 1" at bounding box center [634, 251] width 102 height 11
click at [592, 249] on input "1" at bounding box center [635, 251] width 102 height 10
type input "3"
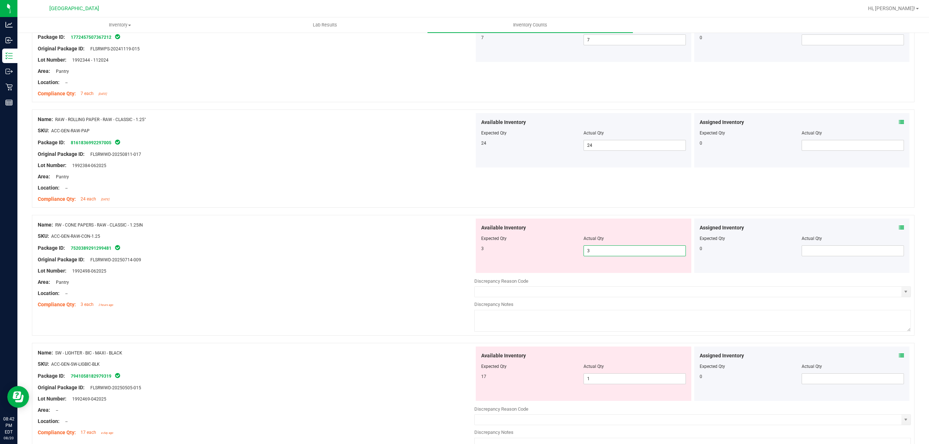
type input "3"
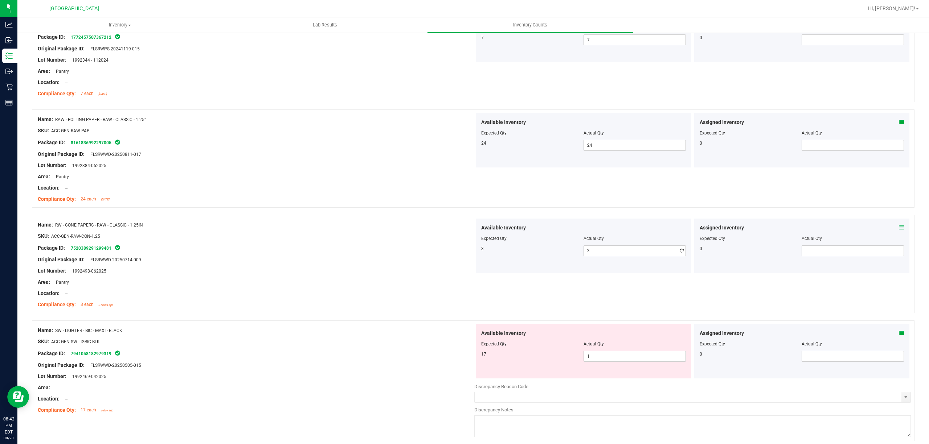
drag, startPoint x: 543, startPoint y: 254, endPoint x: 604, endPoint y: 324, distance: 93.1
click at [542, 255] on div "3 3 3" at bounding box center [583, 251] width 205 height 11
click at [607, 356] on span "1 1" at bounding box center [634, 356] width 102 height 11
type input "17"
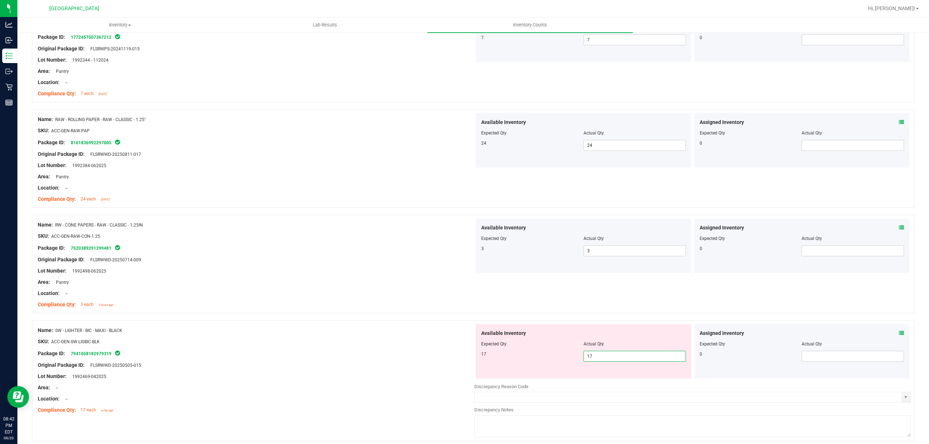
click at [401, 338] on div at bounding box center [256, 337] width 436 height 4
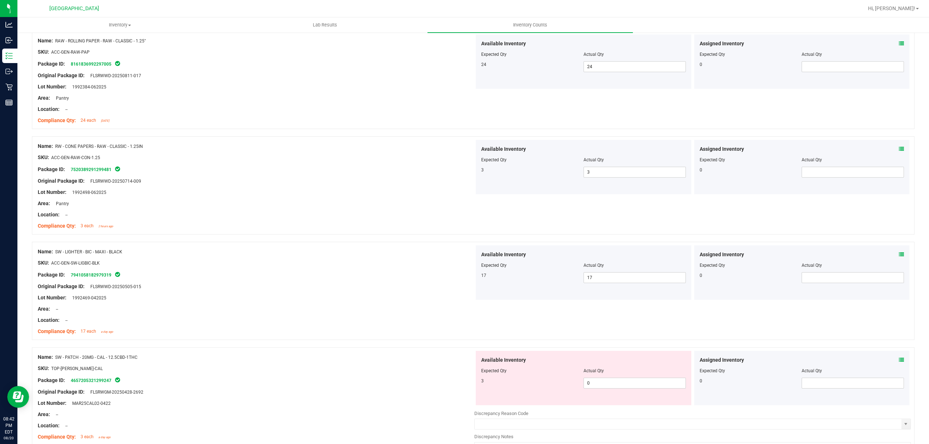
scroll to position [1209, 0]
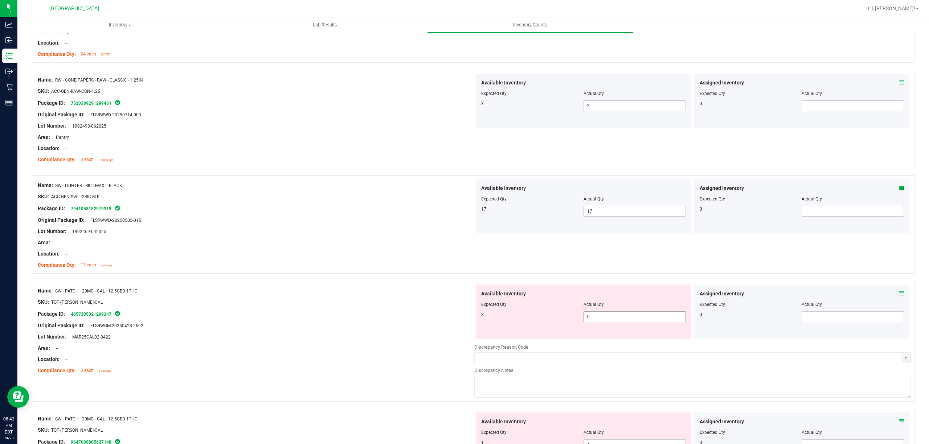
click at [617, 319] on span "0 0" at bounding box center [634, 317] width 102 height 11
click at [617, 319] on input "0" at bounding box center [635, 317] width 102 height 10
type input "3"
click at [495, 312] on div at bounding box center [583, 310] width 205 height 4
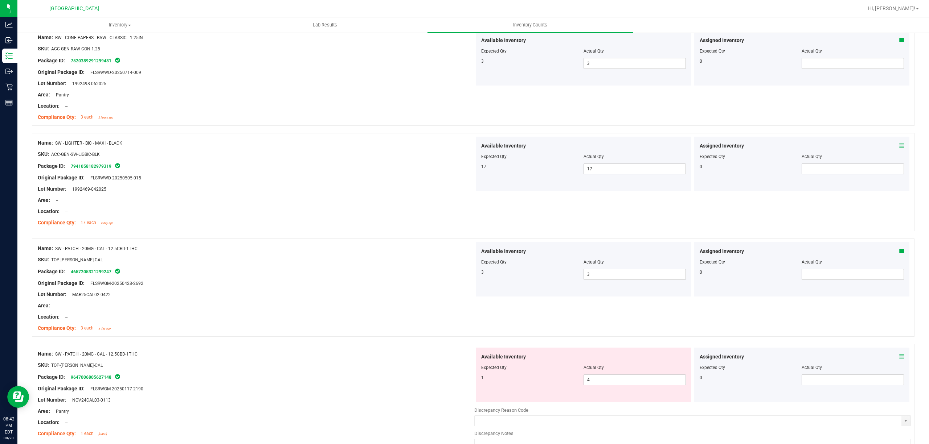
scroll to position [1306, 0]
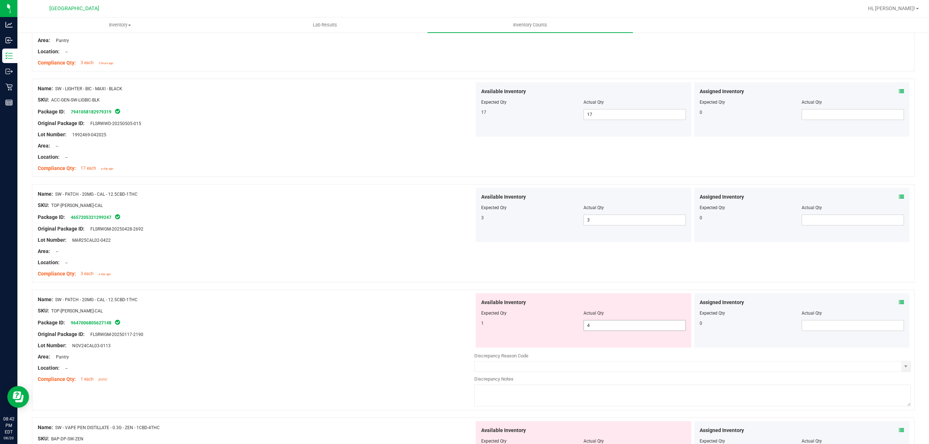
click at [592, 330] on span "4 4" at bounding box center [634, 325] width 102 height 11
click at [592, 330] on input "4" at bounding box center [635, 326] width 102 height 10
type input "1"
click at [540, 330] on div "1 1 1" at bounding box center [583, 325] width 205 height 11
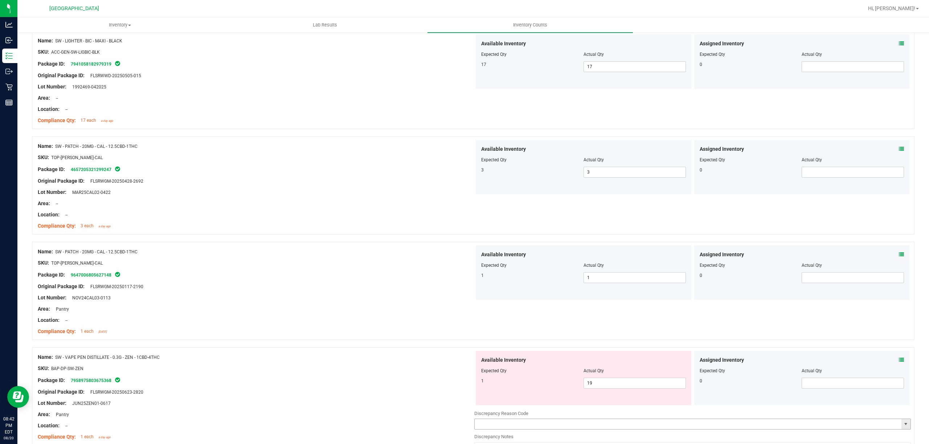
scroll to position [1451, 0]
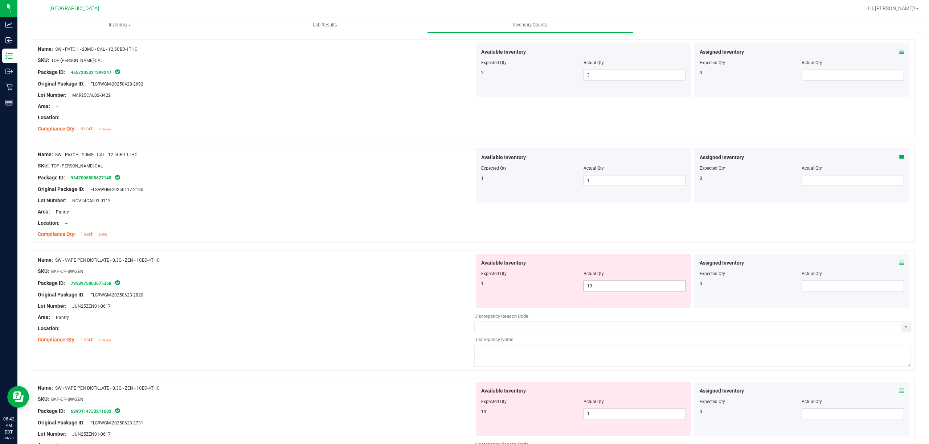
drag, startPoint x: 591, startPoint y: 298, endPoint x: 599, endPoint y: 293, distance: 9.1
click at [595, 295] on div "Available Inventory Expected Qty Actual Qty 1 19 19" at bounding box center [584, 281] width 216 height 54
click at [603, 290] on span "19 19" at bounding box center [634, 286] width 102 height 11
click at [603, 290] on input "19" at bounding box center [635, 286] width 102 height 10
type input "1"
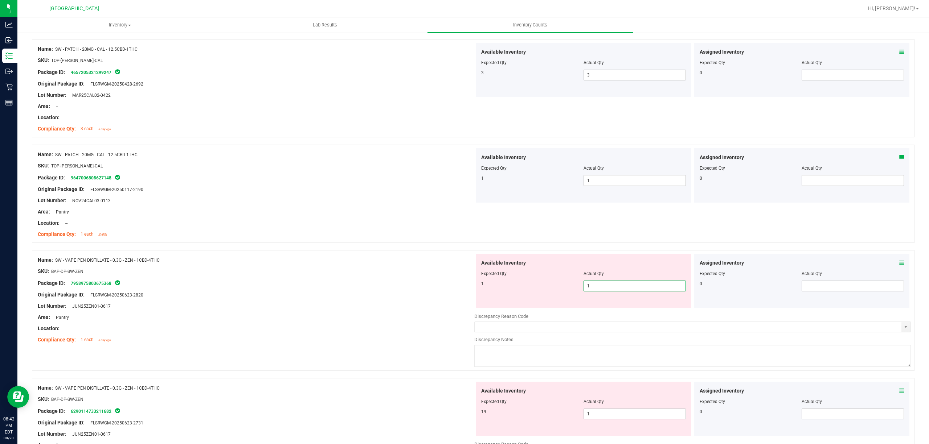
click at [517, 281] on div at bounding box center [583, 279] width 205 height 4
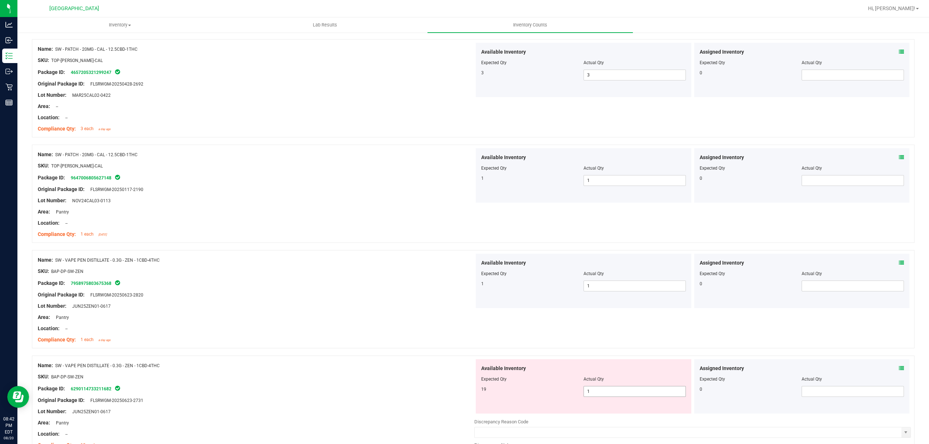
click at [592, 395] on span "1 1" at bounding box center [634, 391] width 102 height 11
type input "19"
click at [547, 393] on div "19" at bounding box center [532, 389] width 102 height 7
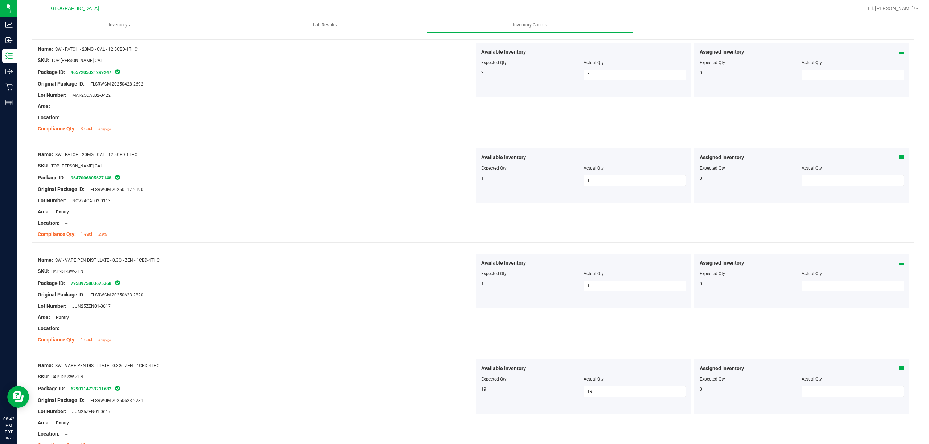
scroll to position [1596, 0]
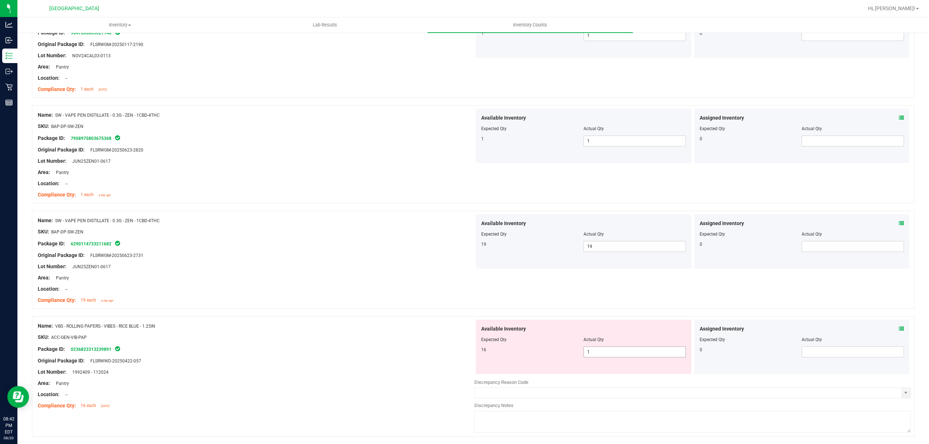
click at [595, 353] on span "1 1" at bounding box center [634, 352] width 102 height 11
type input "16"
click at [532, 358] on div "16 16 16" at bounding box center [583, 352] width 205 height 11
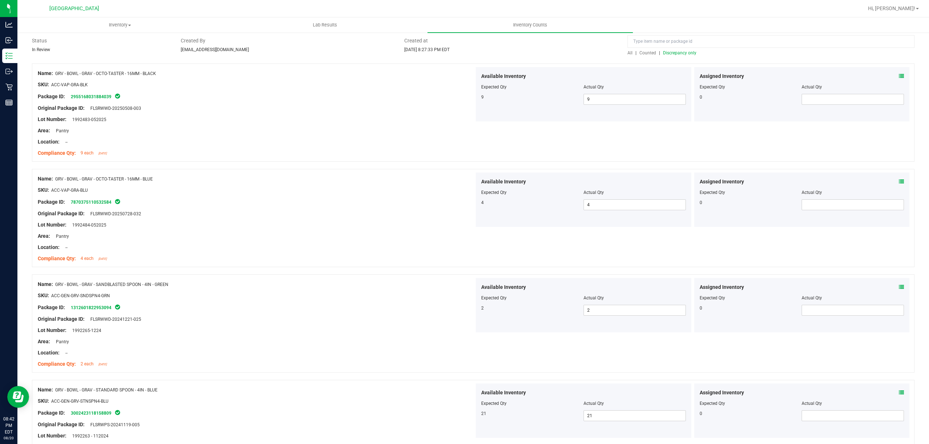
scroll to position [0, 0]
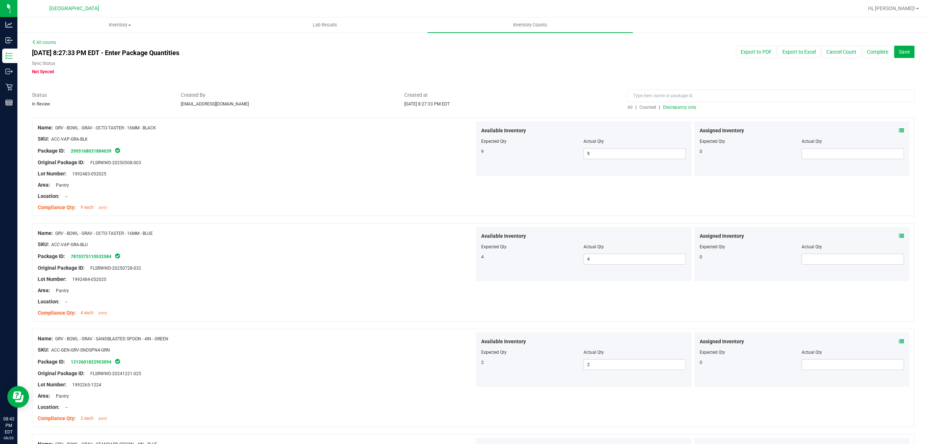
click at [668, 105] on span "Discrepancy only" at bounding box center [679, 107] width 33 height 5
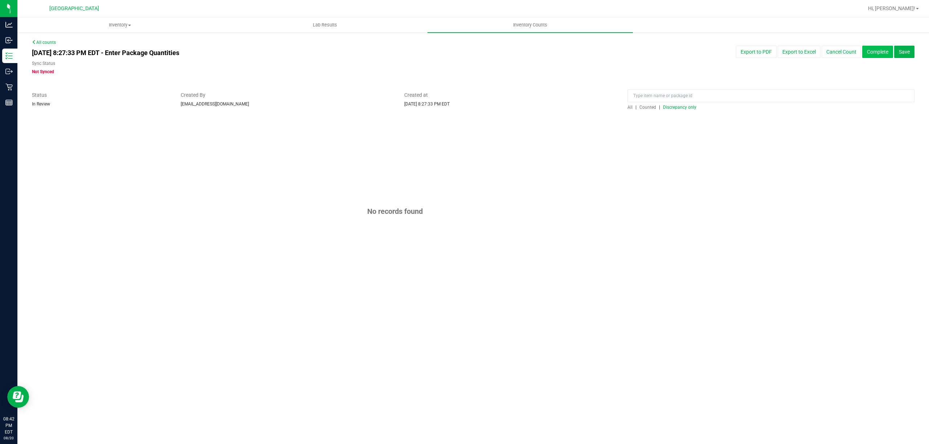
click at [879, 52] on button "Complete" at bounding box center [877, 52] width 31 height 12
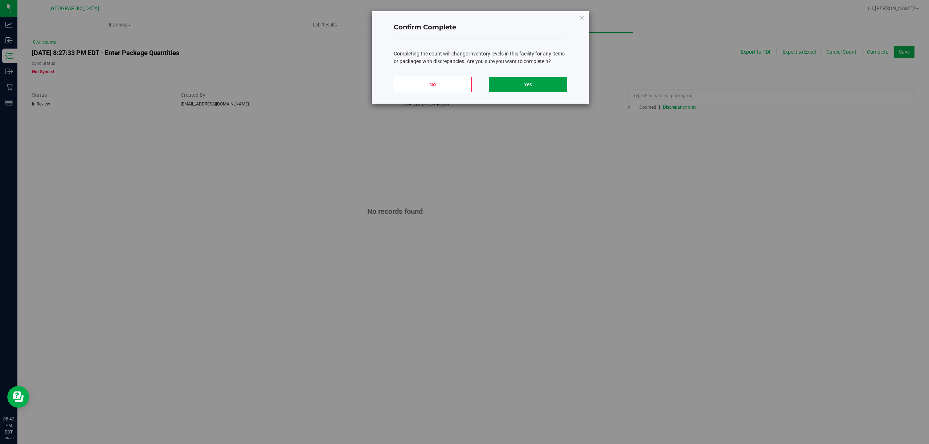
click at [550, 81] on button "Yes" at bounding box center [528, 84] width 78 height 15
